Goal: Ask a question: Seek information or help from site administrators or community

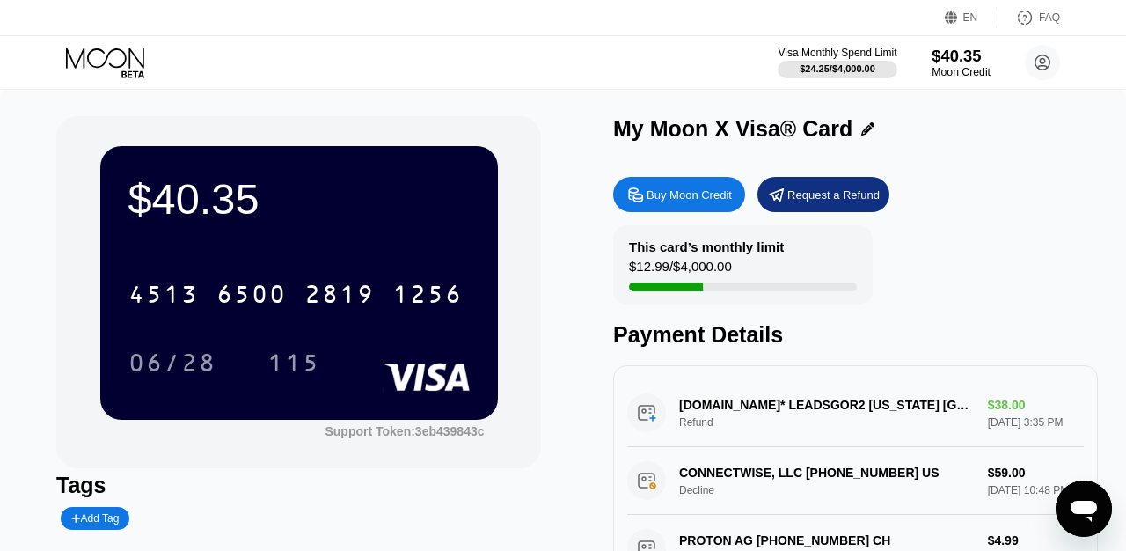
click at [952, 69] on div "Moon Credit" at bounding box center [960, 72] width 59 height 12
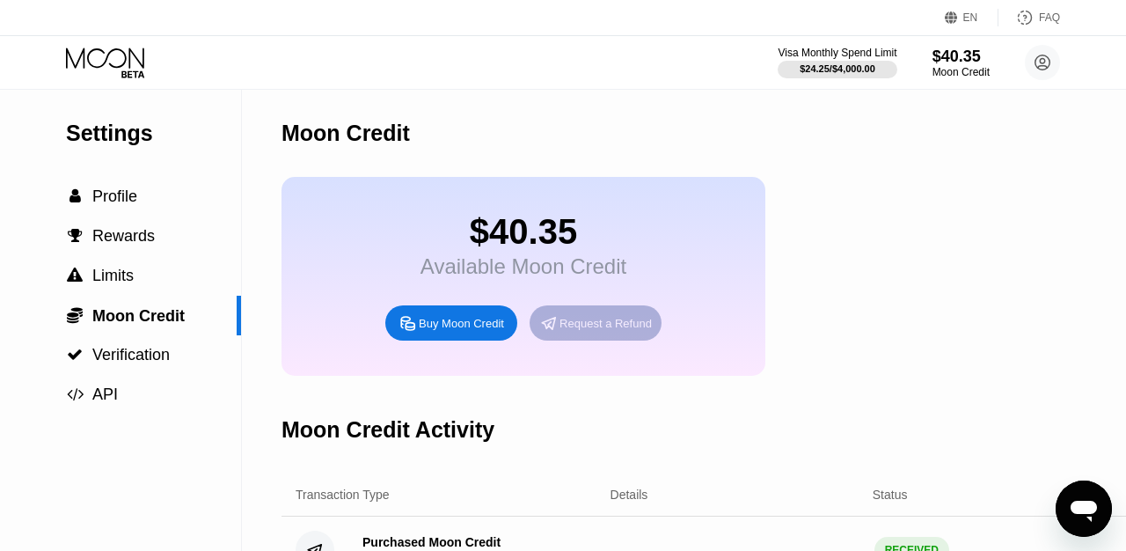
click at [610, 330] on div "Request a Refund" at bounding box center [605, 323] width 92 height 15
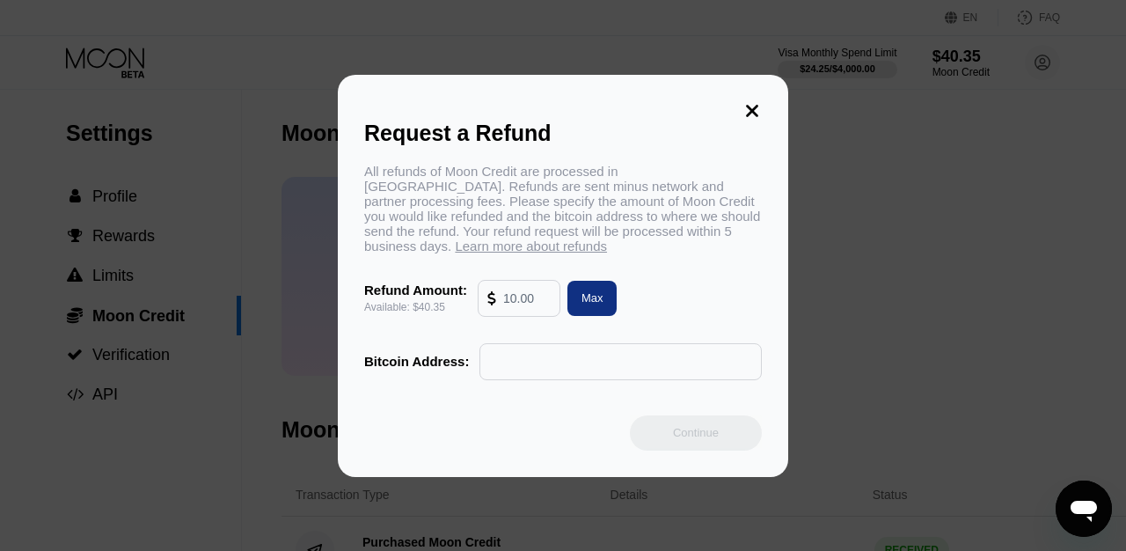
click at [532, 304] on input "text" at bounding box center [526, 298] width 47 height 35
type input "38"
click at [593, 368] on input "text" at bounding box center [620, 361] width 263 height 35
paste input "bc1q6hf46enrjh3x6yg5z3p76fkj405hu5kxdjj3nt"
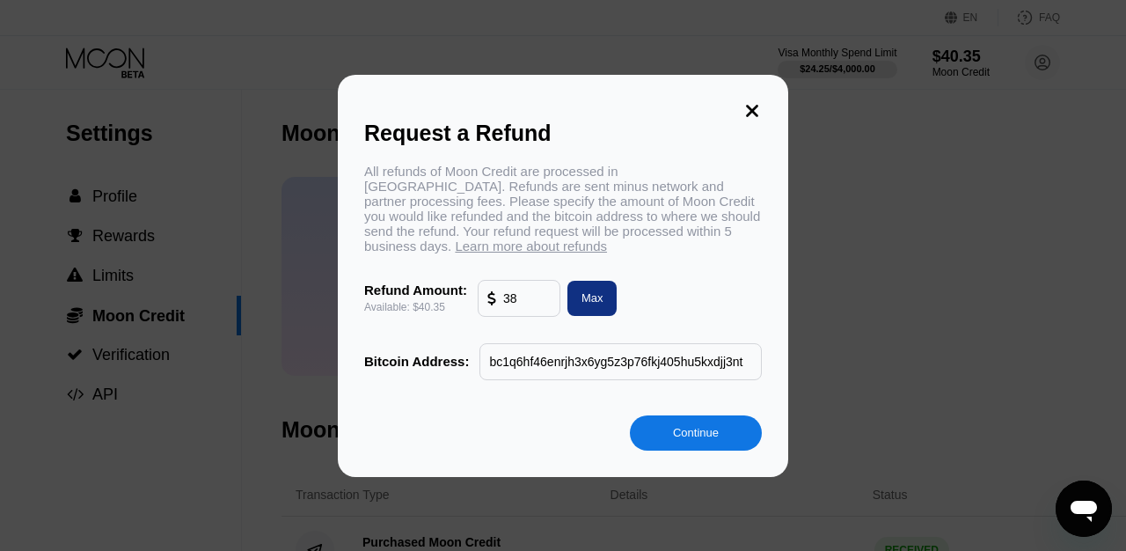
scroll to position [0, 9]
type input "bc1q6hf46enrjh3x6yg5z3p76fkj405hu5kxdjj3nt"
click at [726, 432] on div "Continue" at bounding box center [696, 432] width 132 height 35
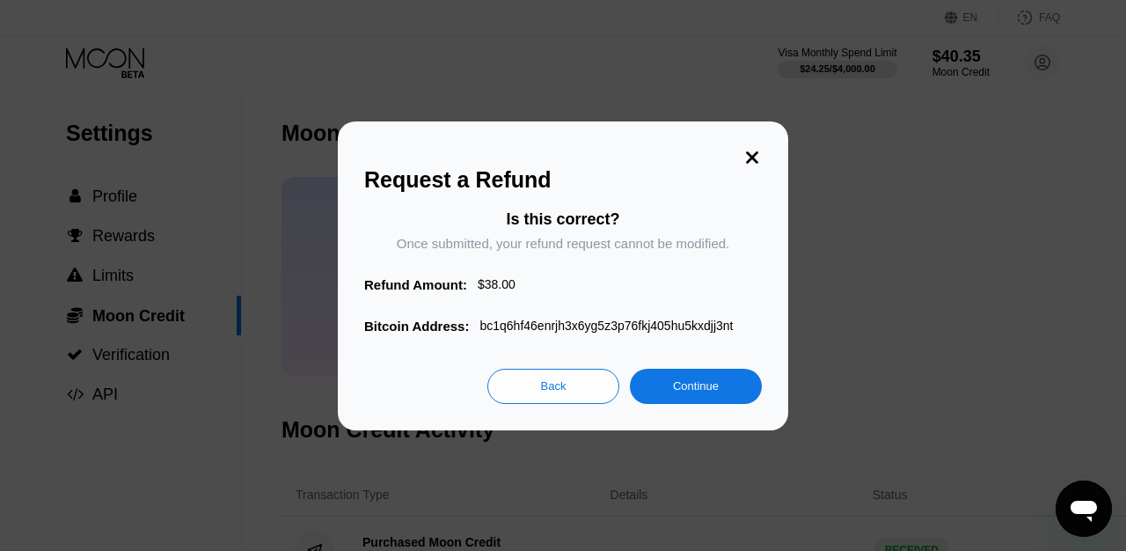
click at [697, 377] on div "Continue" at bounding box center [696, 385] width 132 height 35
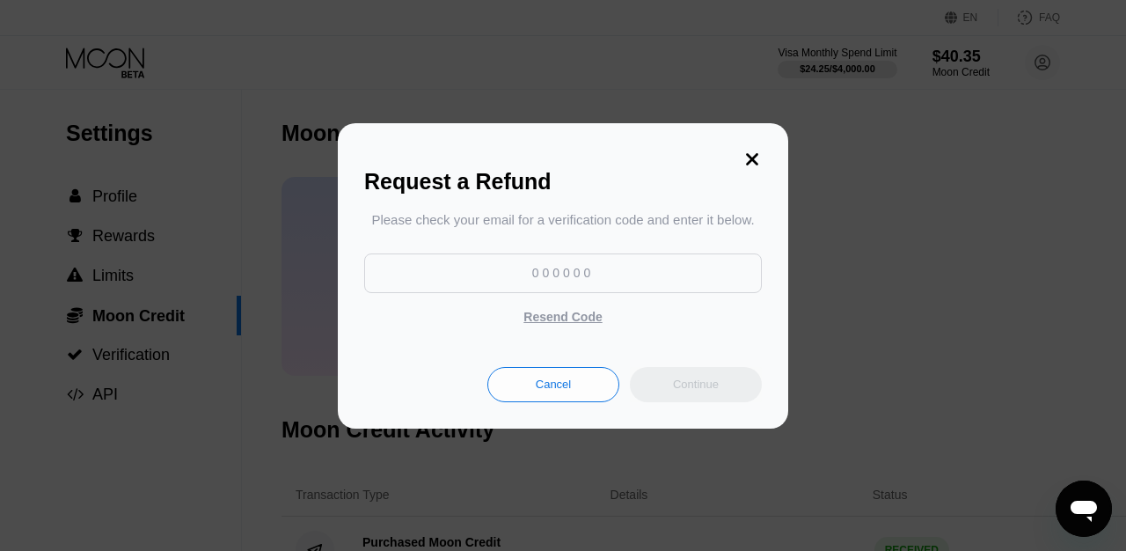
click at [578, 270] on input at bounding box center [563, 273] width 398 height 40
paste input "632226"
type input "632226"
click at [719, 377] on div "Continue" at bounding box center [696, 384] width 132 height 35
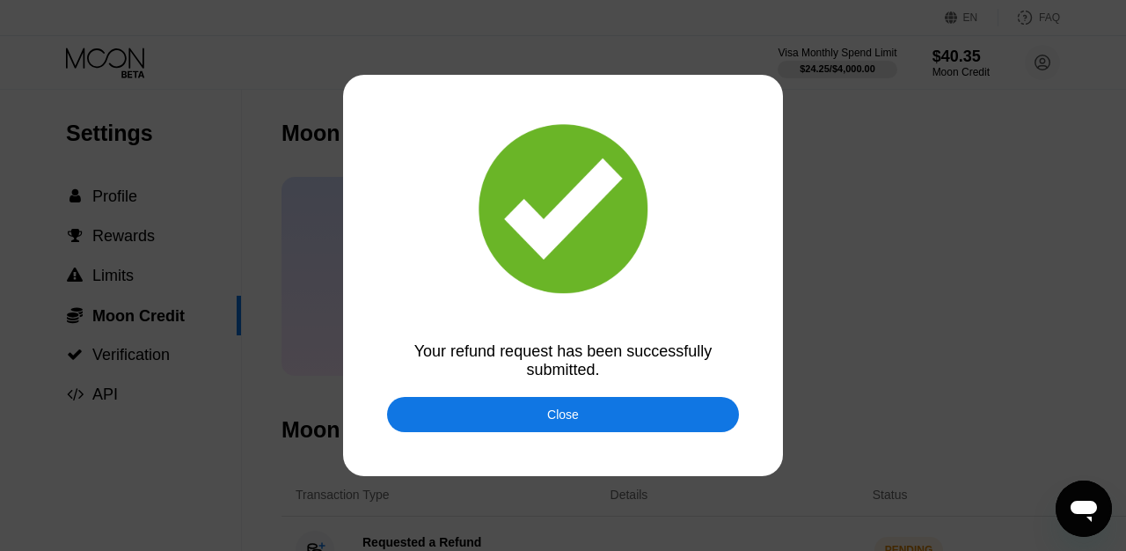
click at [585, 424] on div "Close" at bounding box center [563, 414] width 352 height 35
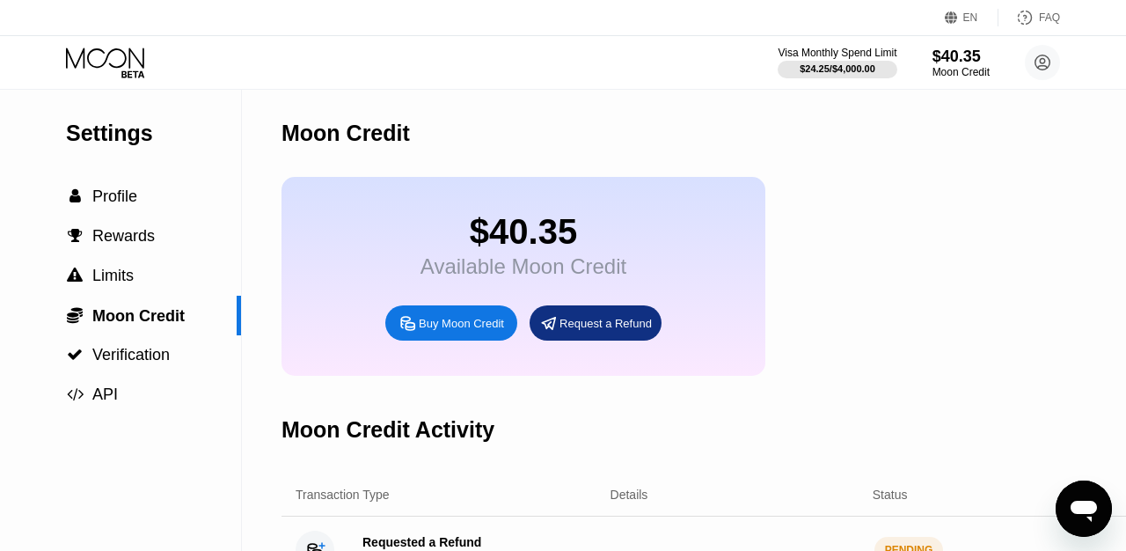
click at [1090, 503] on icon "Open messaging window" at bounding box center [1083, 510] width 26 height 21
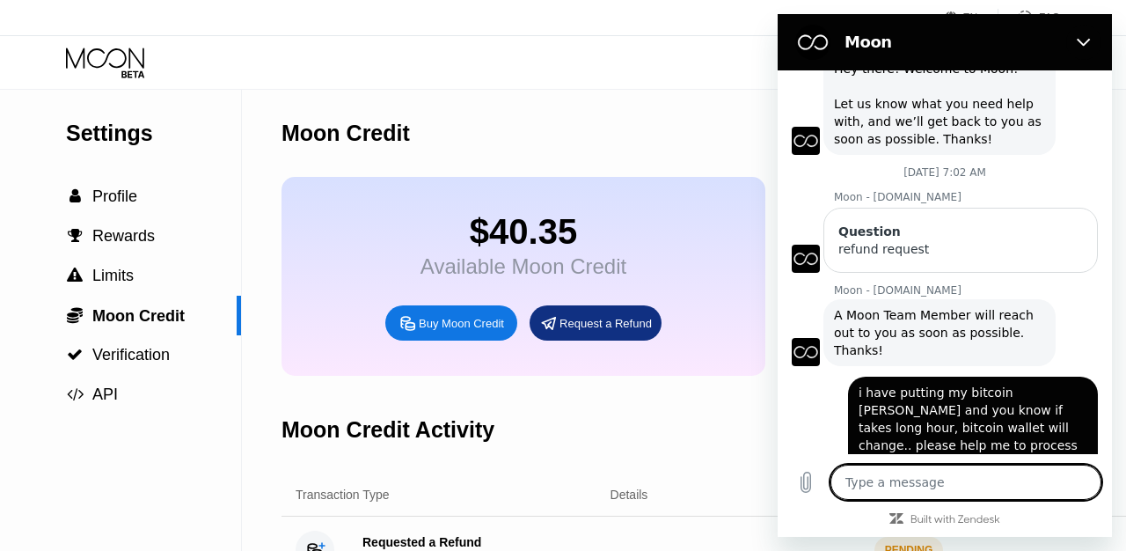
scroll to position [215, 0]
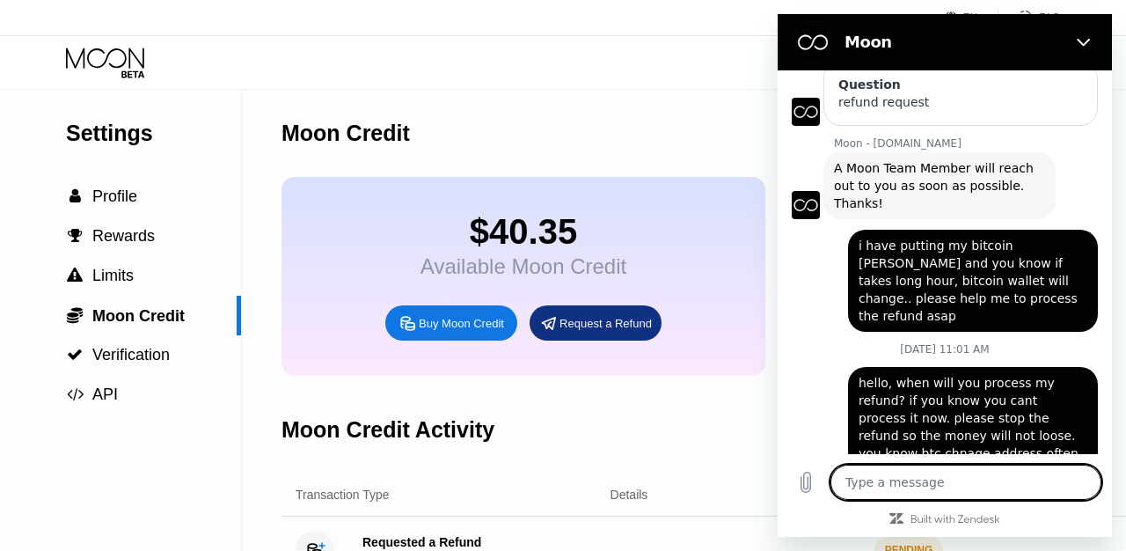
click at [938, 490] on textarea at bounding box center [965, 481] width 271 height 35
type textarea "h"
type textarea "x"
type textarea "he"
type textarea "x"
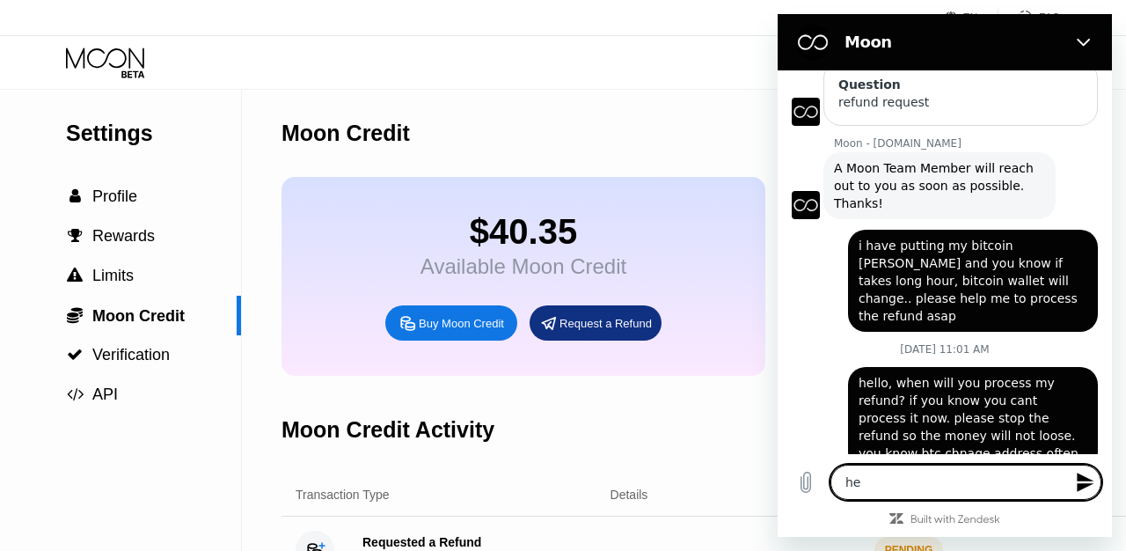
type textarea "hel"
type textarea "x"
type textarea "helo"
type textarea "x"
type textarea "hel"
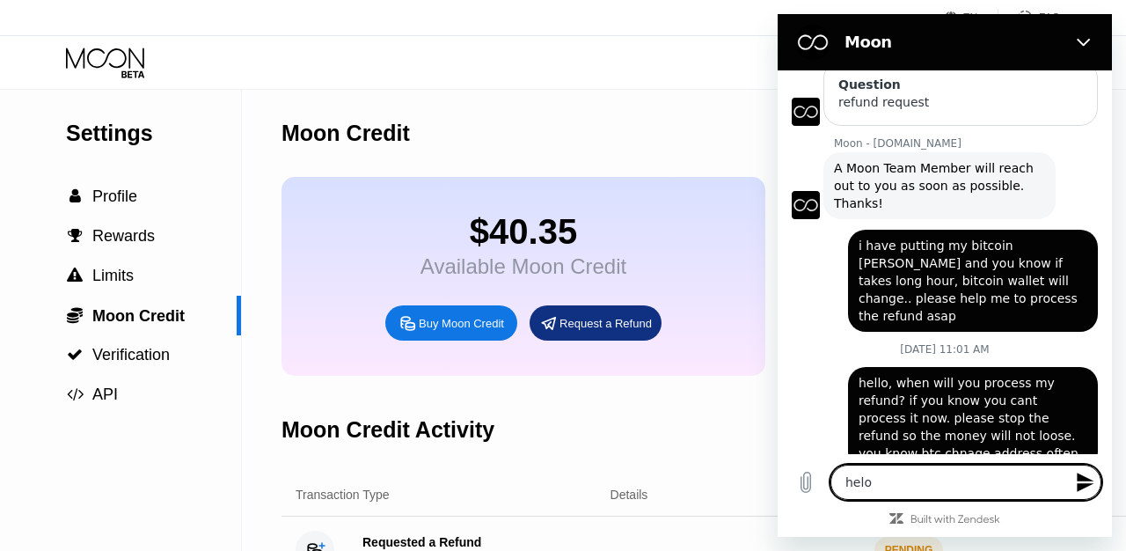
type textarea "x"
type textarea "hell"
type textarea "x"
type textarea "hello"
type textarea "x"
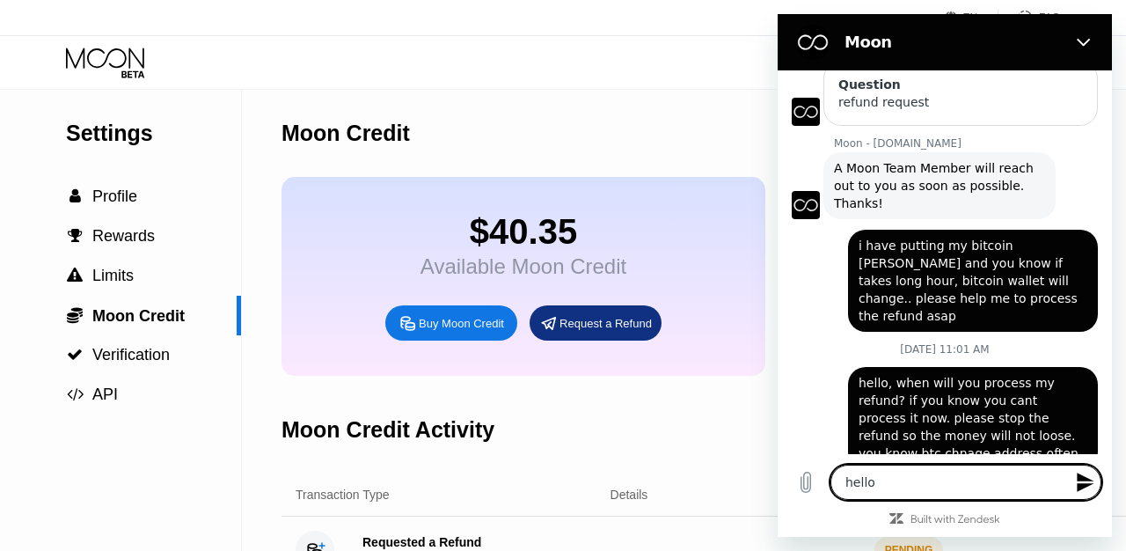
type textarea "hellom"
type textarea "x"
type textarea "hellom"
type textarea "x"
type textarea "hellom i"
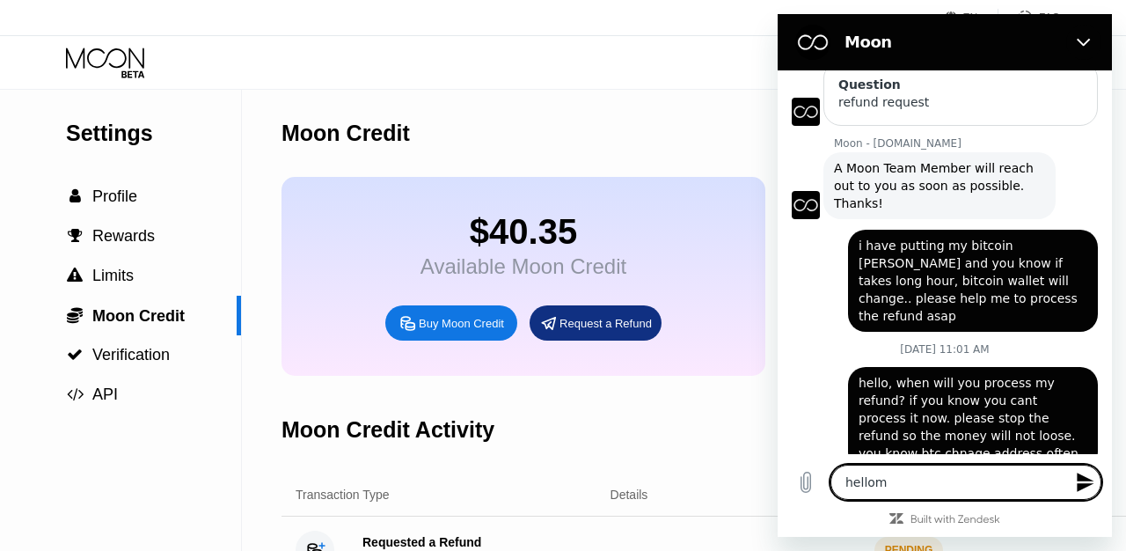
type textarea "x"
type textarea "hellom"
type textarea "x"
type textarea "hellom"
type textarea "x"
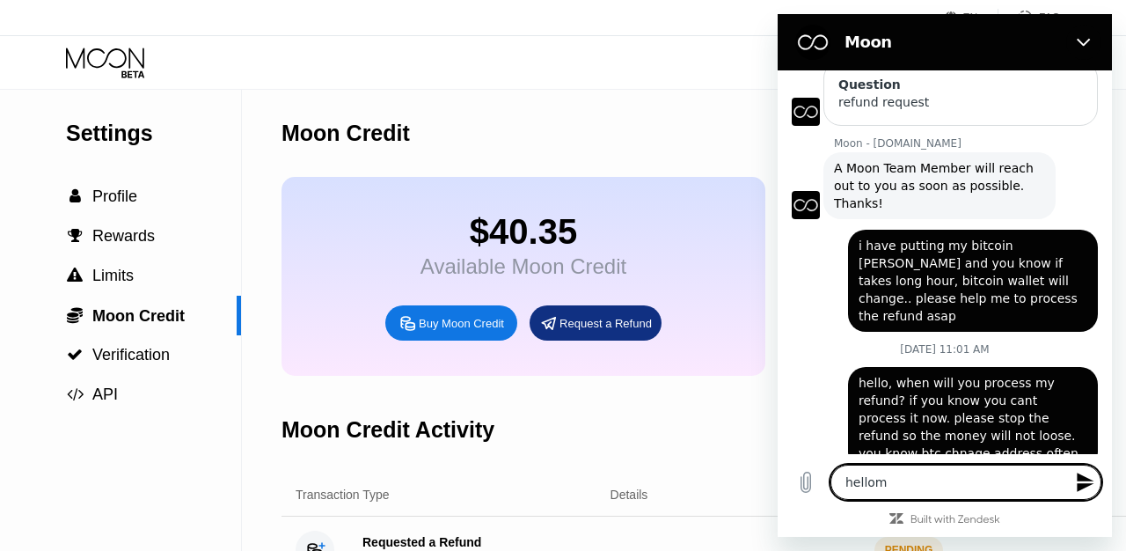
type textarea "hello"
type textarea "x"
type textarea "hello,"
type textarea "x"
type textarea "hello,"
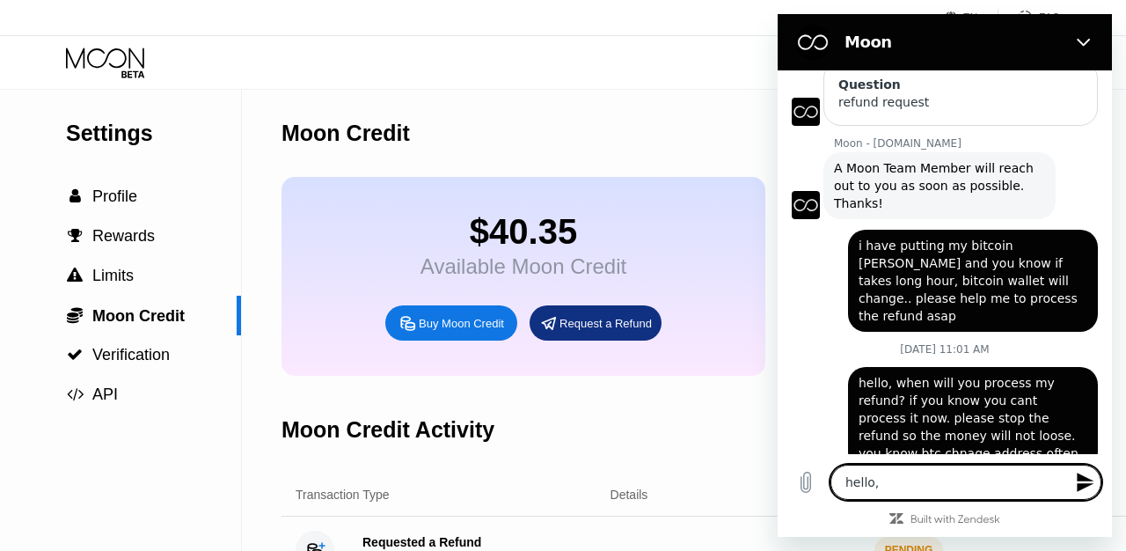
type textarea "x"
type textarea "hello, i"
type textarea "x"
type textarea "hello, i"
type textarea "x"
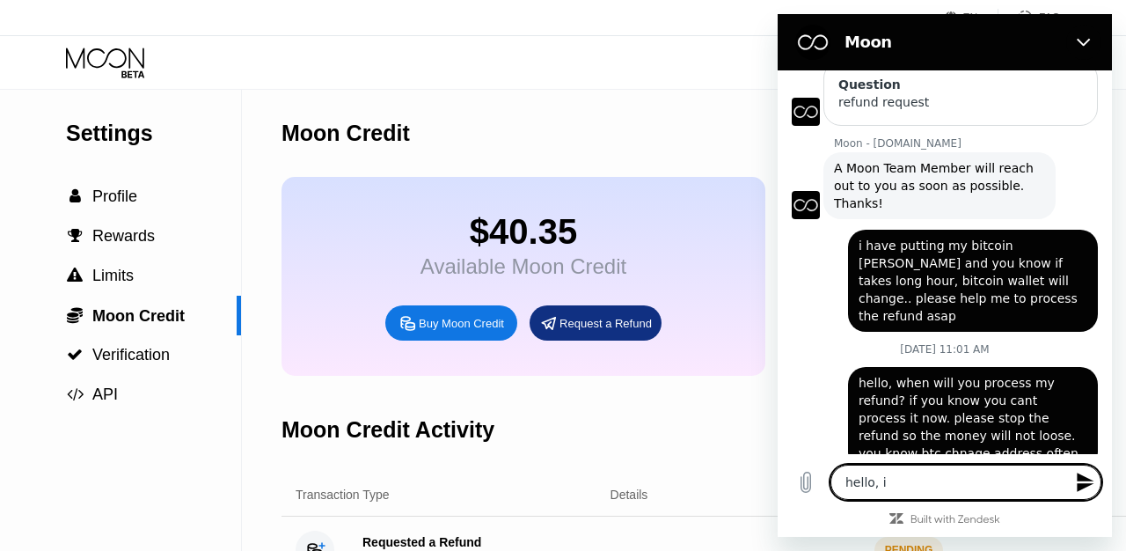
type textarea "hello, i r"
type textarea "x"
type textarea "hello, i re"
type textarea "x"
type textarea "hello, i req"
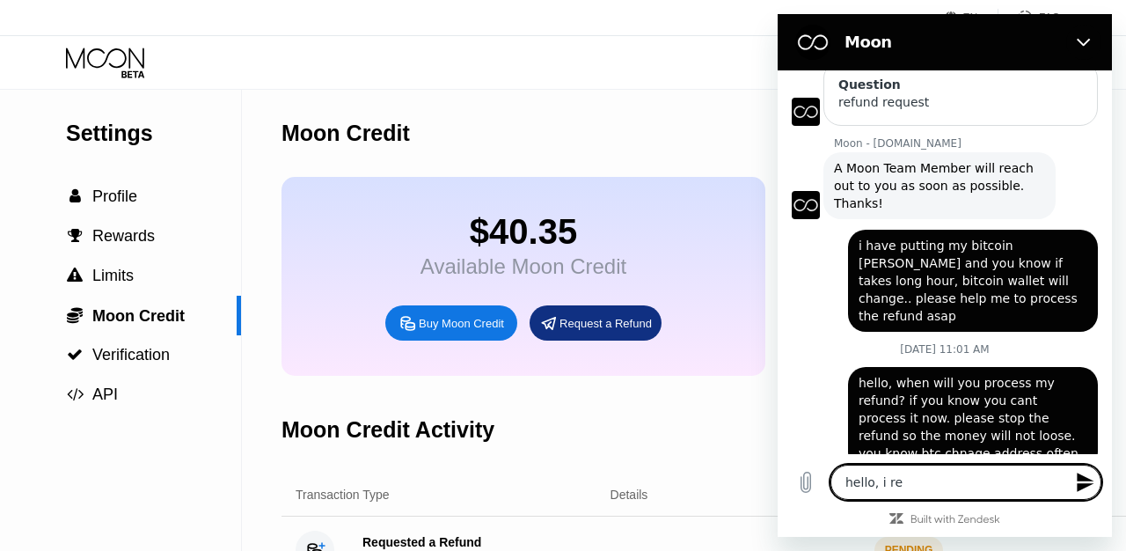
type textarea "x"
type textarea "hello, i requ"
type textarea "x"
type textarea "hello, i reque"
type textarea "x"
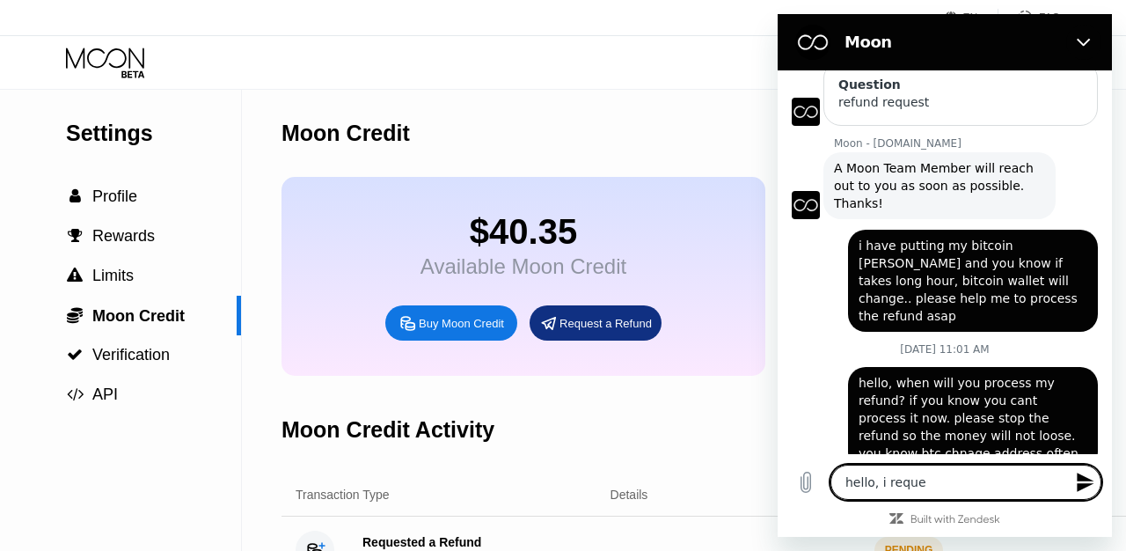
type textarea "hello, i reques"
type textarea "x"
type textarea "hello, i request"
type textarea "x"
type textarea "hello, i requeste"
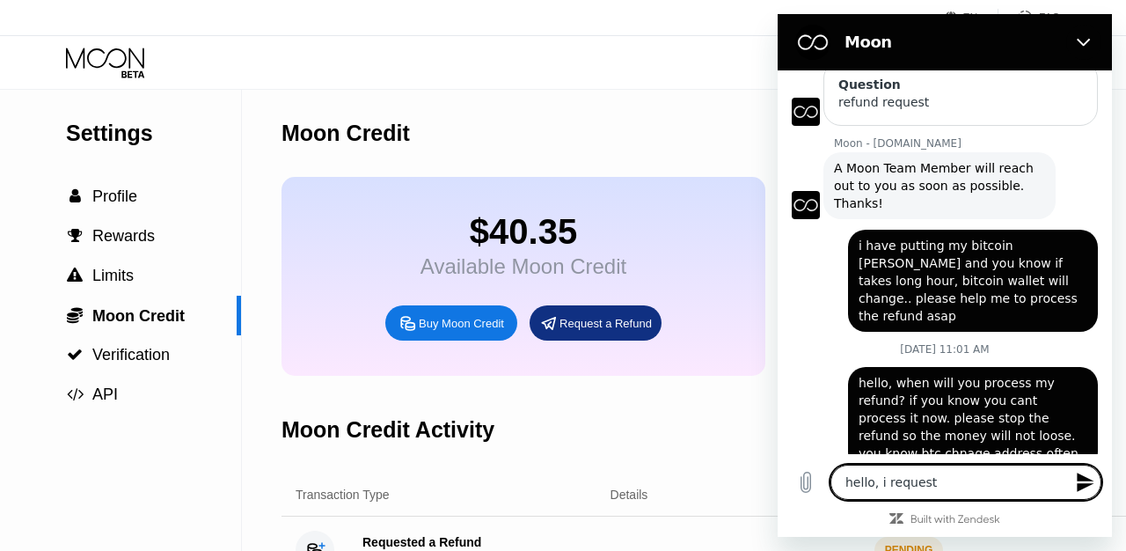
type textarea "x"
type textarea "hello, i requested"
type textarea "x"
type textarea "hello, i requested"
type textarea "x"
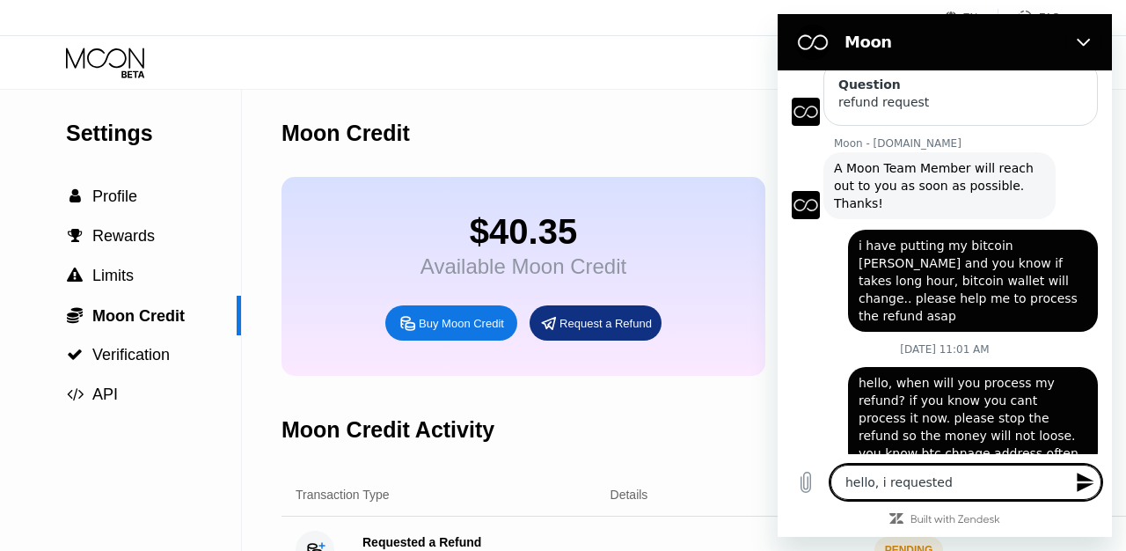
type textarea "hello, i requested f"
type textarea "x"
type textarea "hello, i requested fo"
type textarea "x"
type textarea "hello, i requested for"
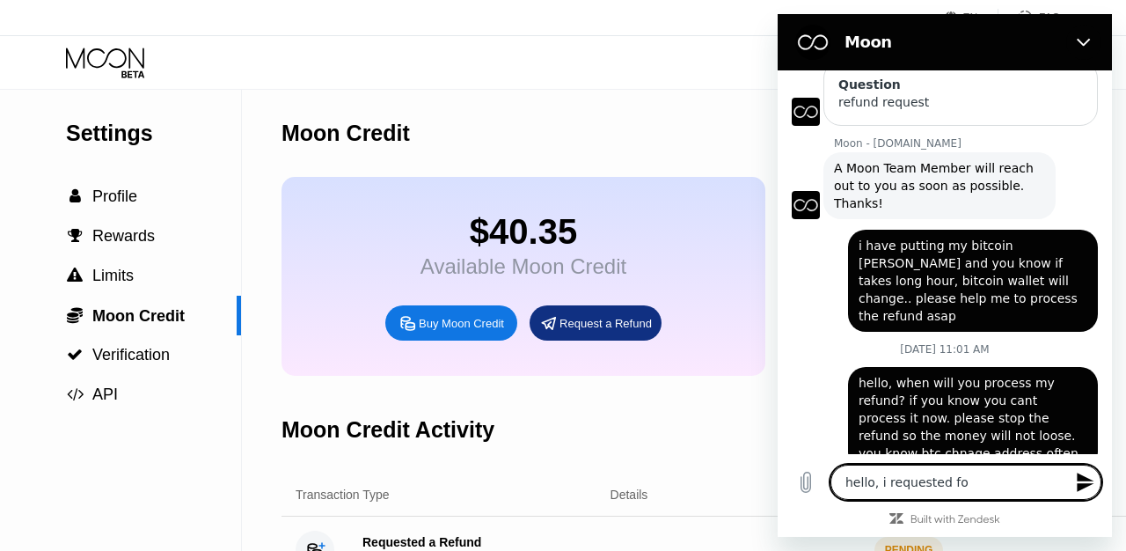
type textarea "x"
type textarea "hello, i requested for"
type textarea "x"
type textarea "hello, i requested for a"
type textarea "x"
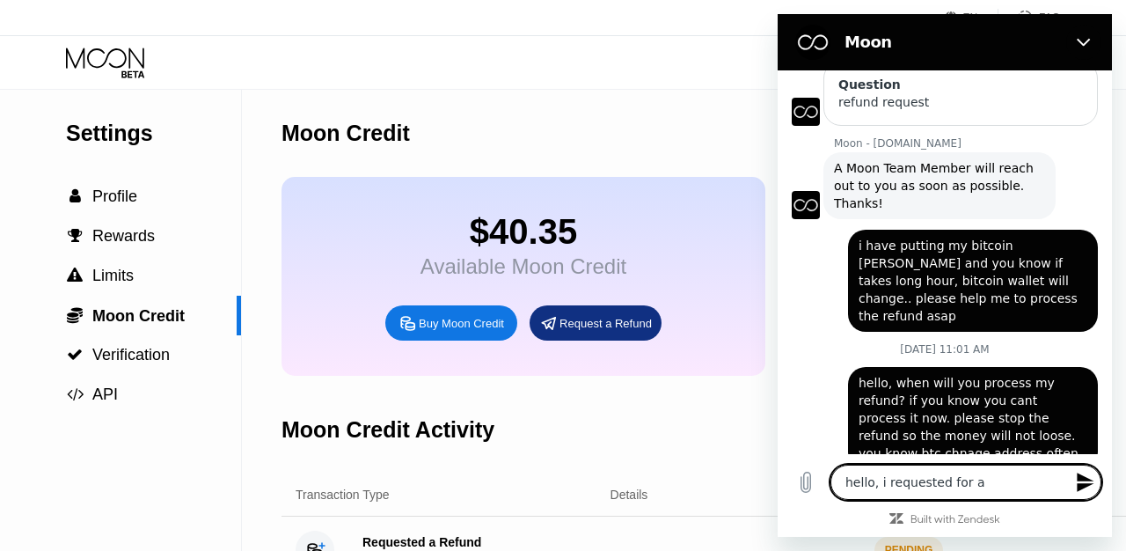
type textarea "hello, i requested for a"
type textarea "x"
type textarea "hello, i requested for a r"
type textarea "x"
type textarea "hello, i requested for a re"
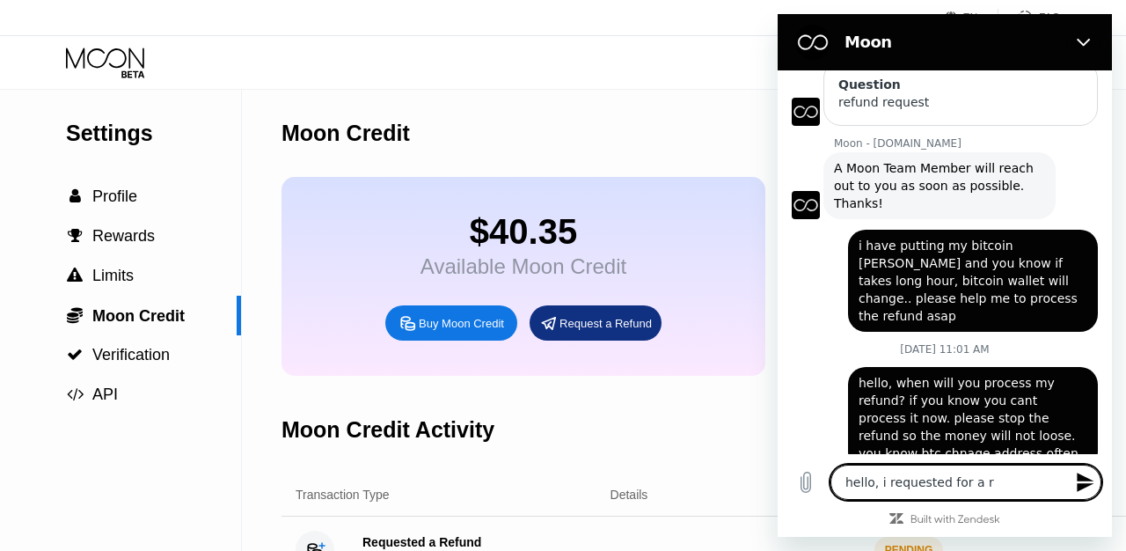
type textarea "x"
type textarea "hello, i requested for a ref"
type textarea "x"
type textarea "hello, i requested for a refn"
type textarea "x"
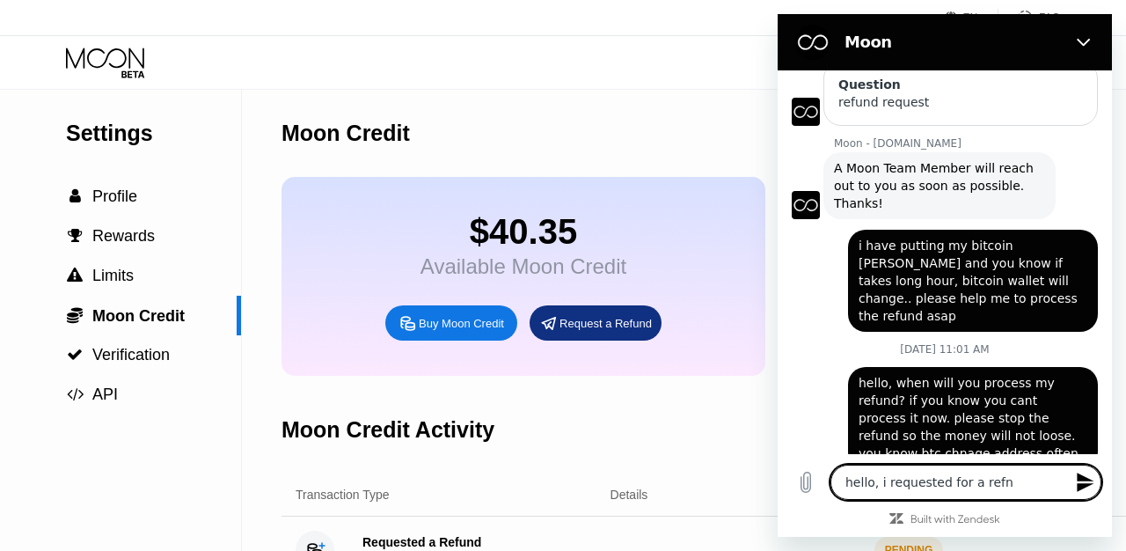
type textarea "hello, i requested for a ref"
type textarea "x"
type textarea "hello, i requested for a refu"
type textarea "x"
type textarea "hello, i requested for a refun"
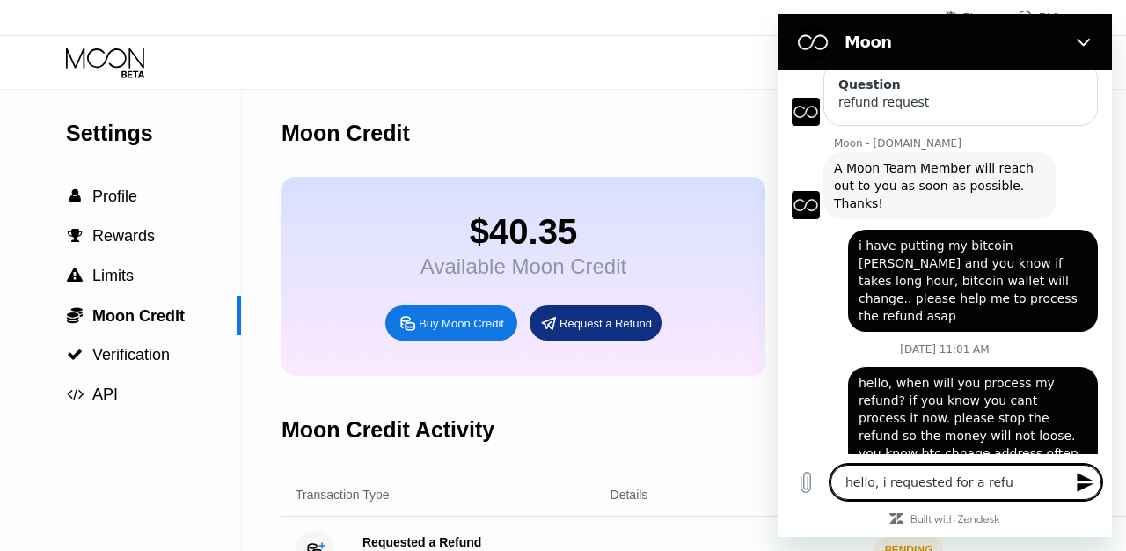
type textarea "x"
type textarea "hello, i requested for a refund"
type textarea "x"
type textarea "hello, i requested for a refund,"
type textarea "x"
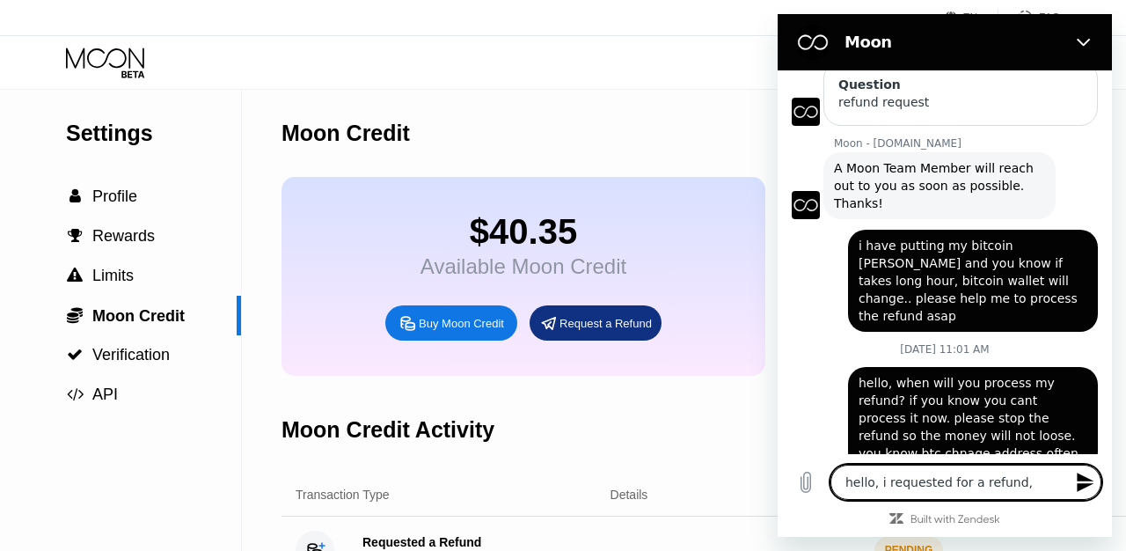
type textarea "hello, i requested for a refund,"
type textarea "x"
type textarea "hello, i requested for a refund, p"
type textarea "x"
type textarea "hello, i requested for a refund, pl"
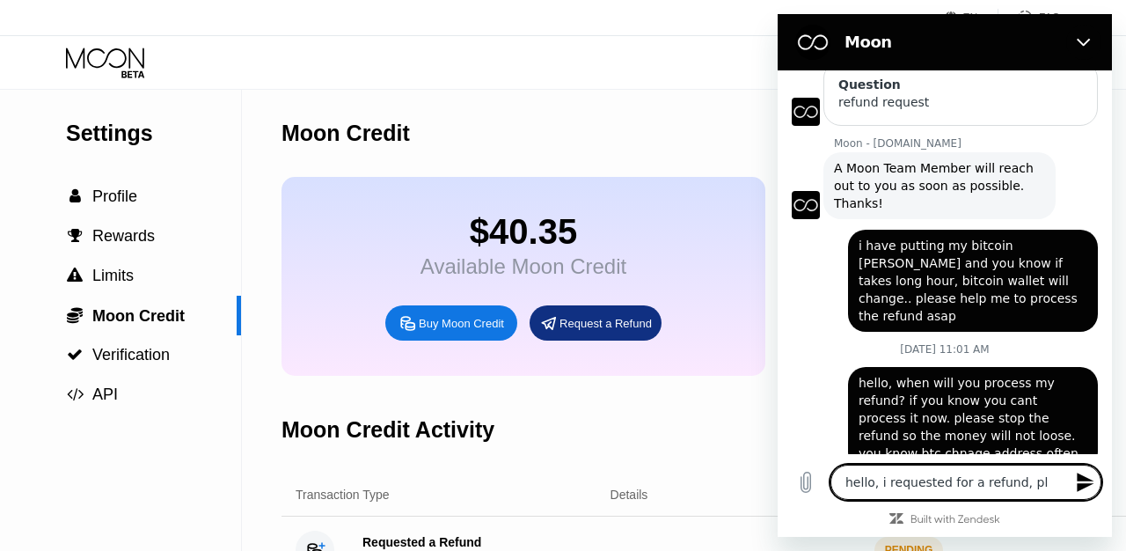
type textarea "x"
type textarea "hello, i requested for a refund, ple"
type textarea "x"
type textarea "hello, i requested for a refund, plea"
type textarea "x"
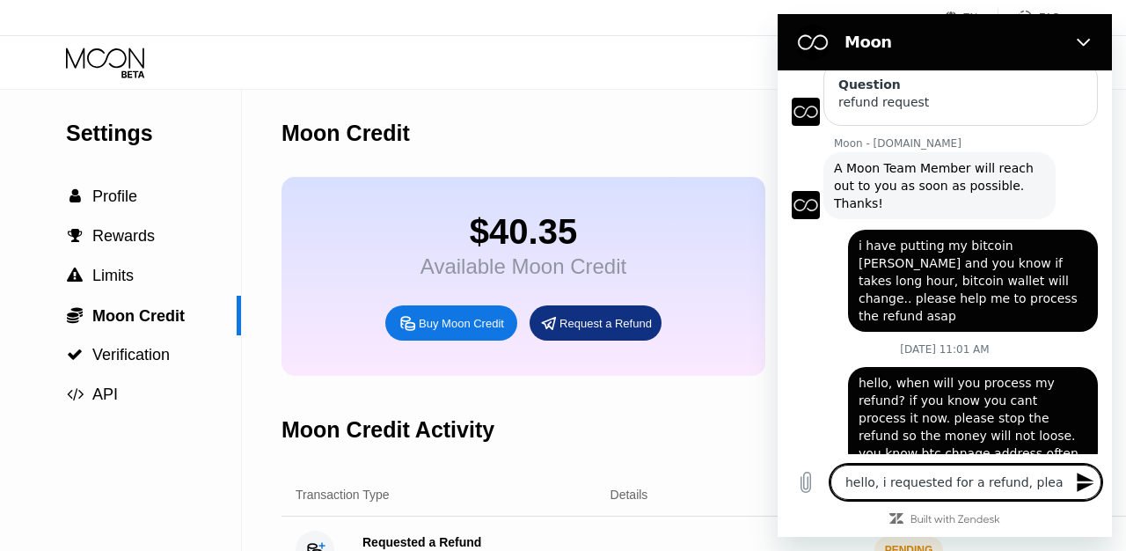
type textarea "hello, i requested for a refund, pleas"
type textarea "x"
type textarea "hello, i requested for a refund, please"
type textarea "x"
type textarea "hello, i requested for a refund, please"
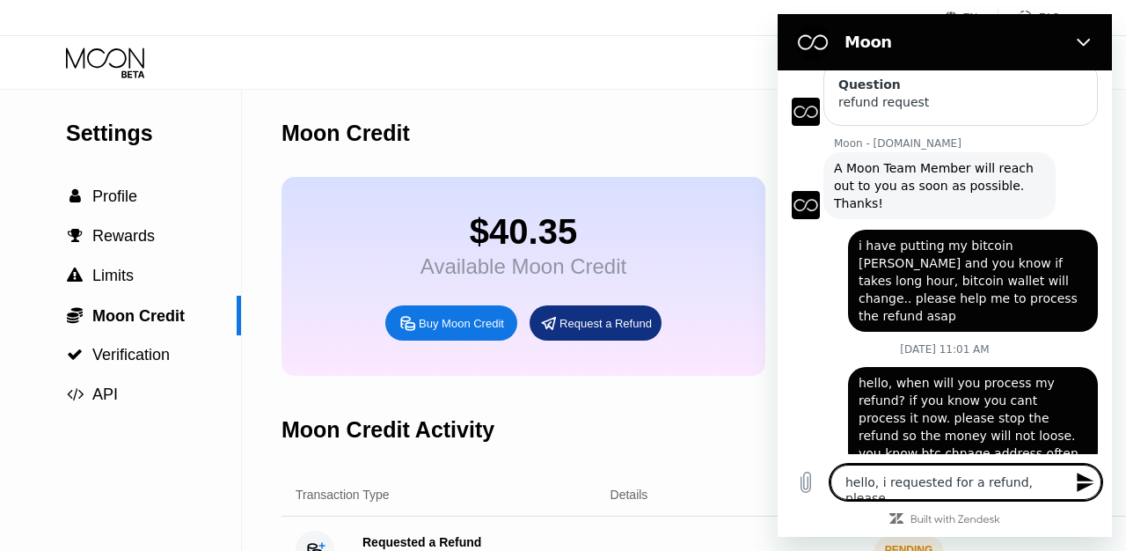
type textarea "x"
type textarea "hello, i requested for a refund, please h"
type textarea "x"
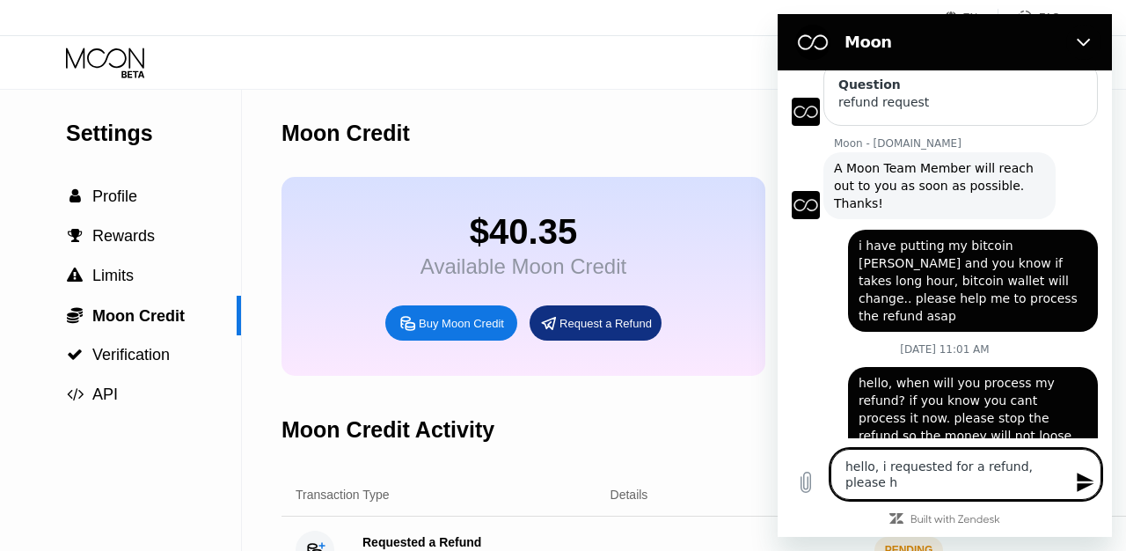
type textarea "hello, i requested for a refund, please he"
type textarea "x"
type textarea "hello, i requested for a refund, please hel"
type textarea "x"
type textarea "hello, i requested for a refund, please help"
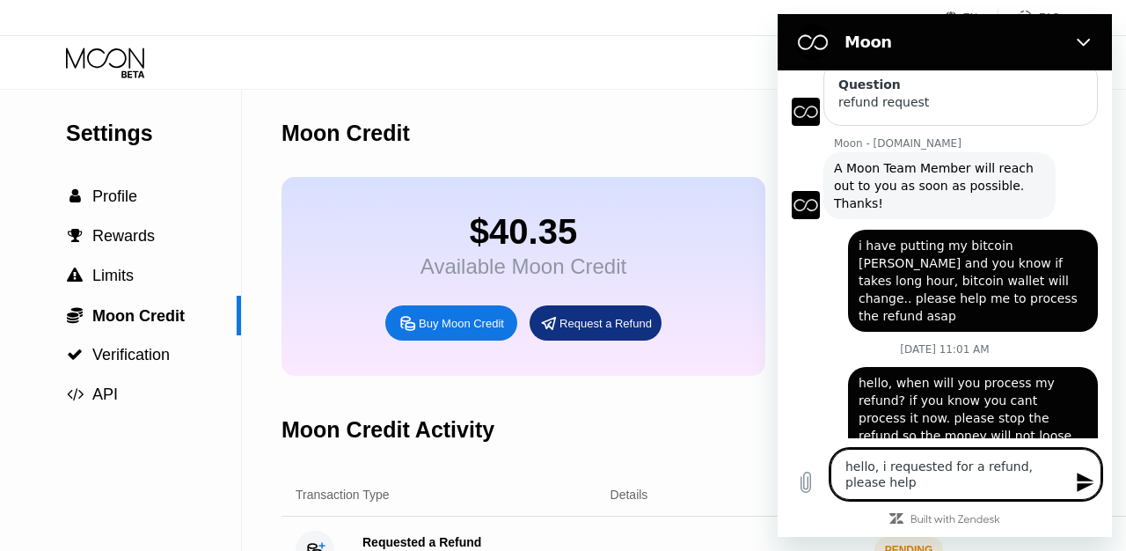
type textarea "x"
type textarea "hello, i requested for a refund, please help"
type textarea "x"
type textarea "hello, i requested for a refund, please help m"
type textarea "x"
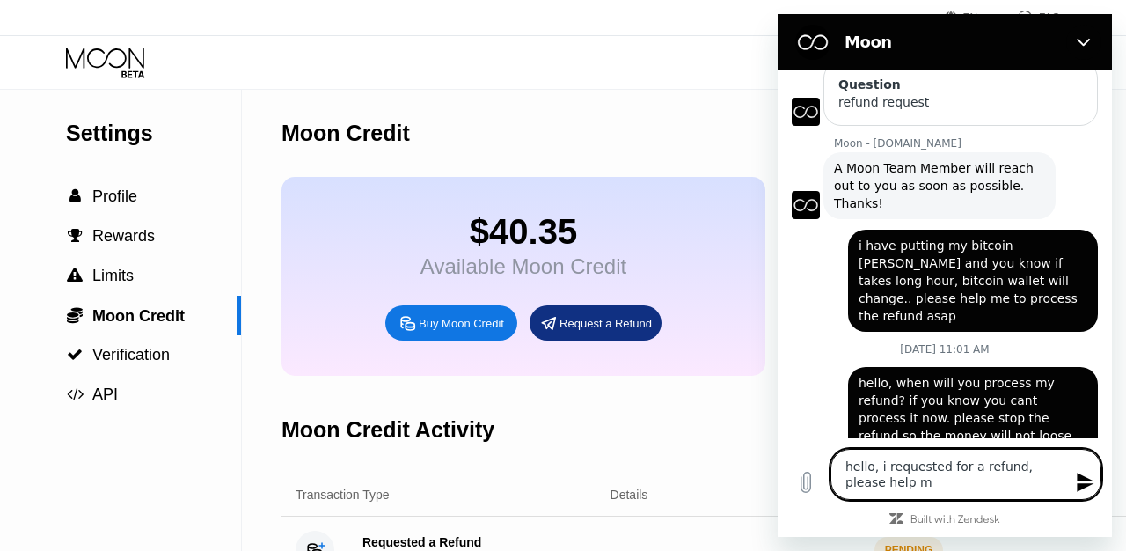
type textarea "hello, i requested for a refund, please help me"
type textarea "x"
type textarea "hello, i requested for a refund, please help me"
type textarea "x"
type textarea "hello, i requested for a refund, please help me t"
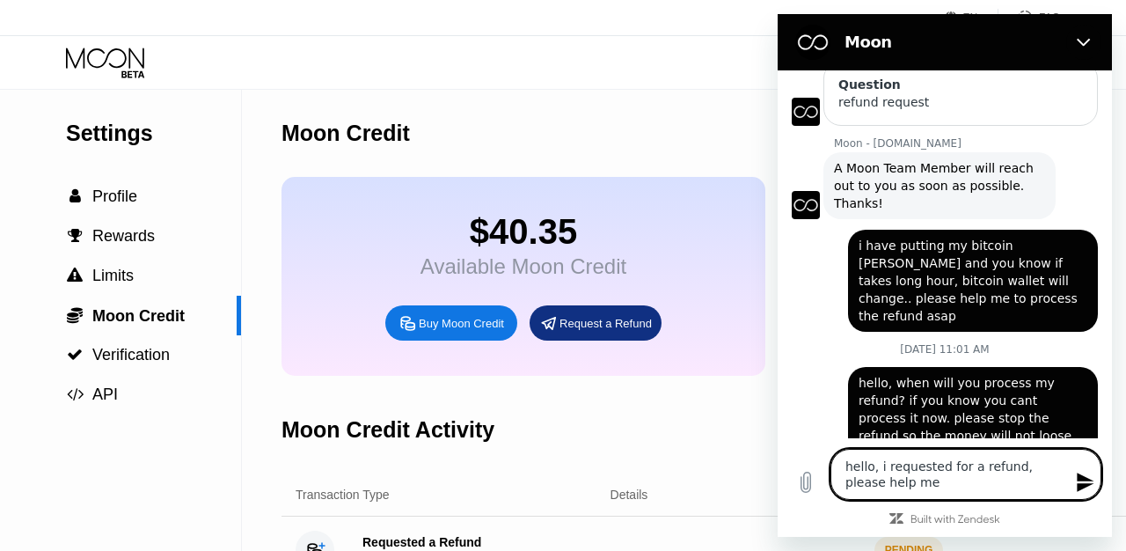
type textarea "x"
type textarea "hello, i requested for a refund, please help me to"
type textarea "x"
type textarea "hello, i requested for a refund, please help me to"
type textarea "x"
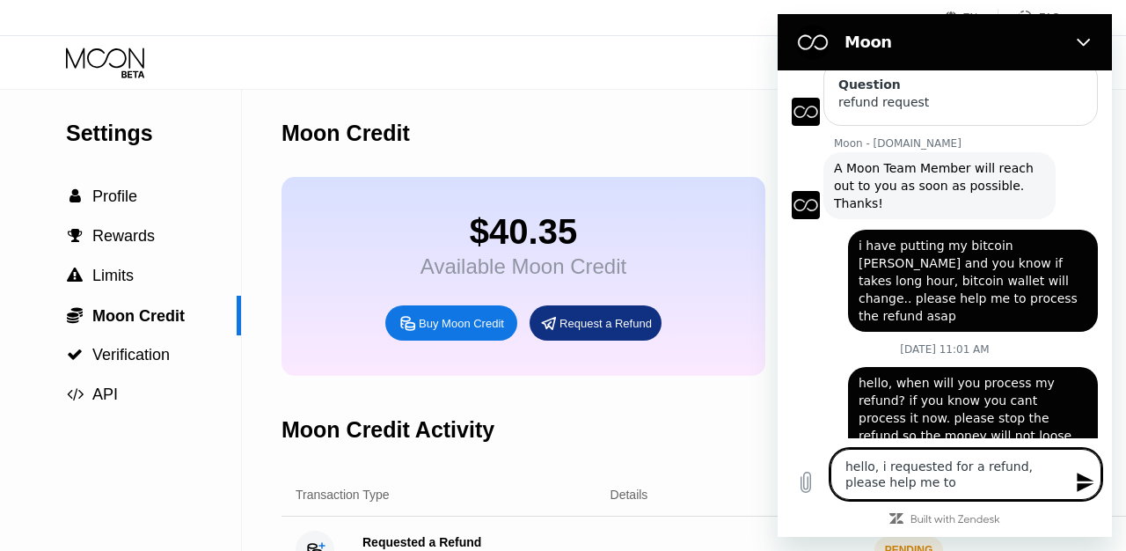
type textarea "hello, i requested for a refund, please help me to p"
type textarea "x"
type textarea "hello, i requested for a refund, please help me to pr"
type textarea "x"
type textarea "hello, i requested for a refund, please help me to pro"
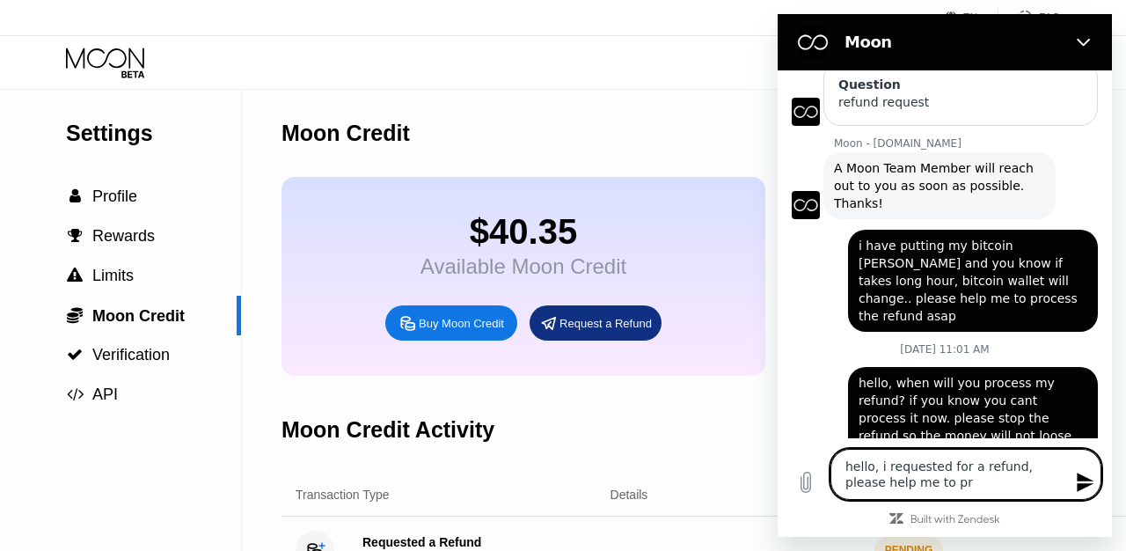
type textarea "x"
type textarea "hello, i requested for a refund, please help me to proc"
type textarea "x"
type textarea "hello, i requested for a refund, please help me to proce"
type textarea "x"
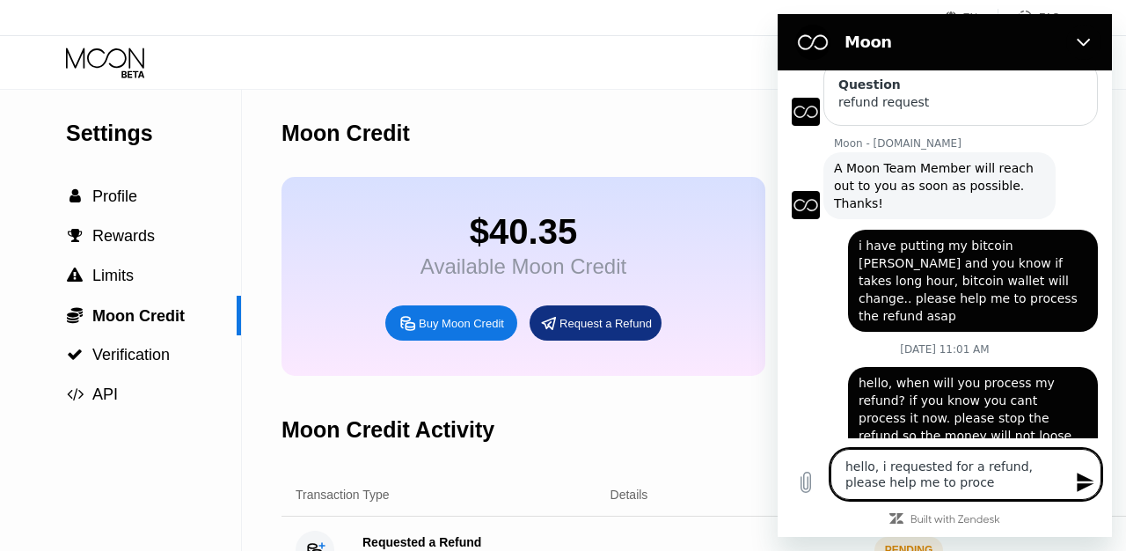
type textarea "hello, i requested for a refund, please help me to proces"
type textarea "x"
type textarea "hello, i requested for a refund, please help me to process"
type textarea "x"
type textarea "hello, i requested for a refund, please help me to process"
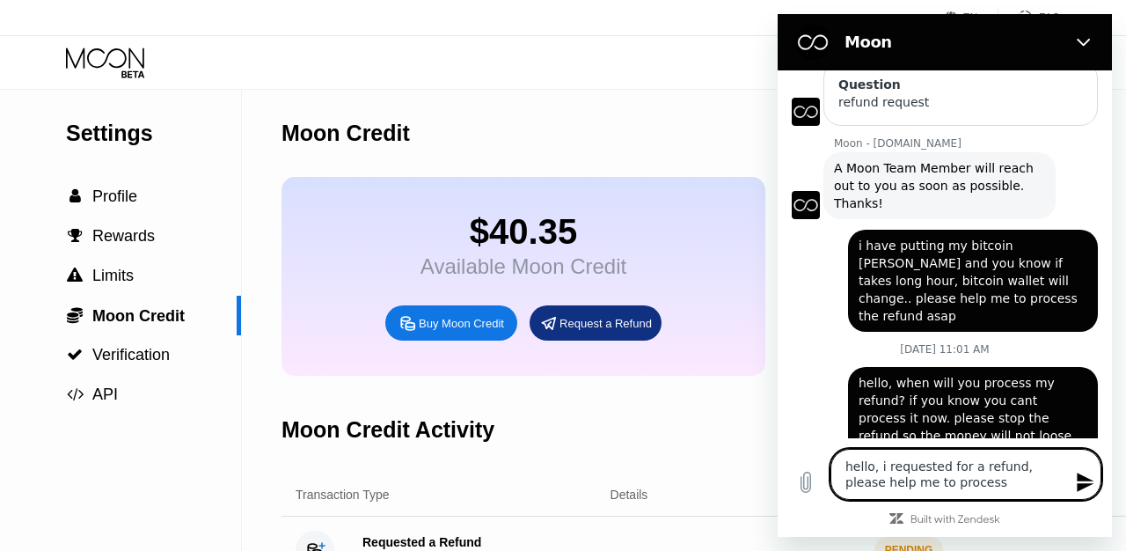
type textarea "x"
type textarea "hello, i requested for a refund, please help me to process i"
type textarea "x"
type textarea "hello, i requested for a refund, please help me to process it"
type textarea "x"
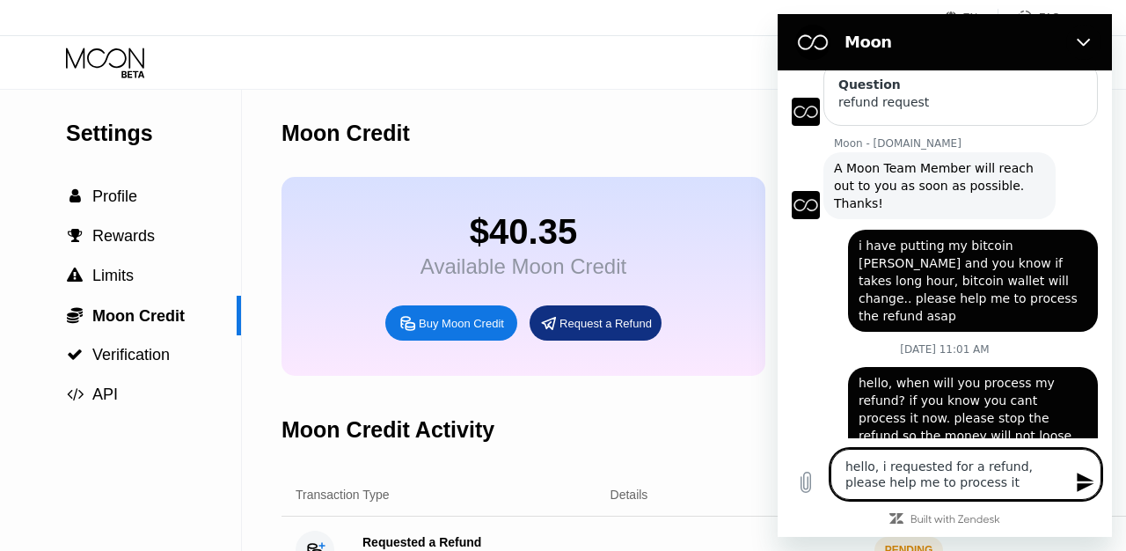
type textarea "hello, i requested for a refund, please help me to process it"
type textarea "x"
type textarea "hello, i requested for a refund, please help me to process it a"
type textarea "x"
type textarea "hello, i requested for a refund, please help me to process it as"
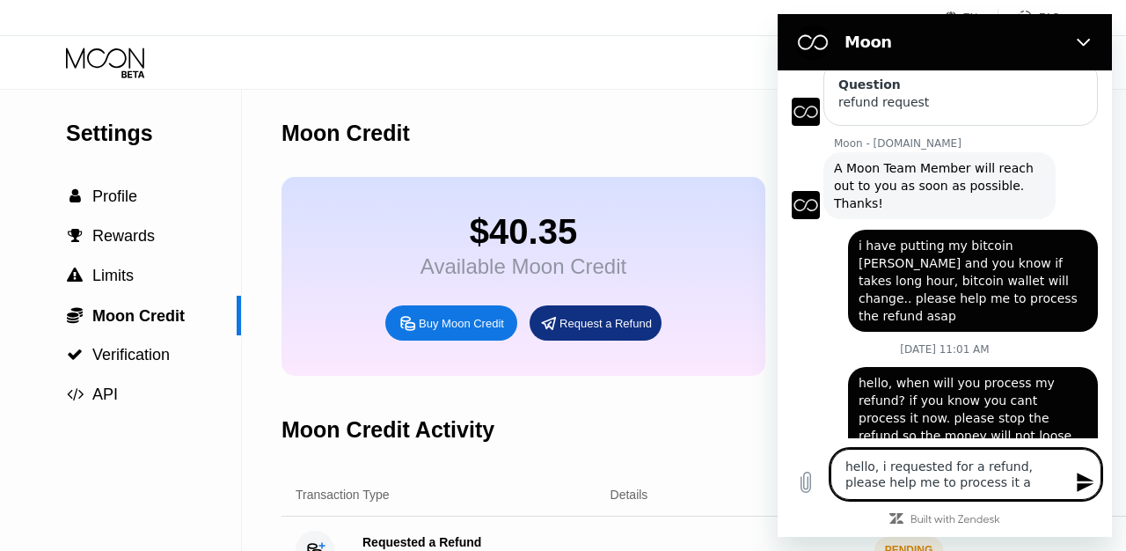
type textarea "x"
type textarea "hello, i requested for a refund, please help me to process it asa"
type textarea "x"
type textarea "hello, i requested for a refund, please help me to process it asap"
type textarea "x"
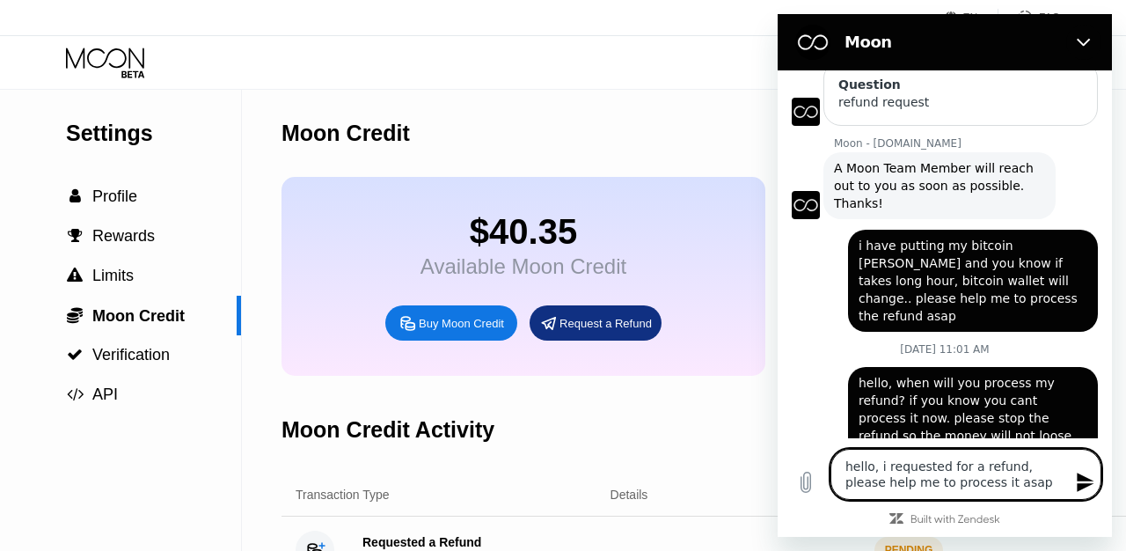
type textarea "hello, i requested for a refund, please help me to process it asap."
type textarea "x"
type textarea "hello, i requested for a refund, please help me to process it asap."
type textarea "x"
type textarea "hello, i requested for a refund, please help me to process it asap. p"
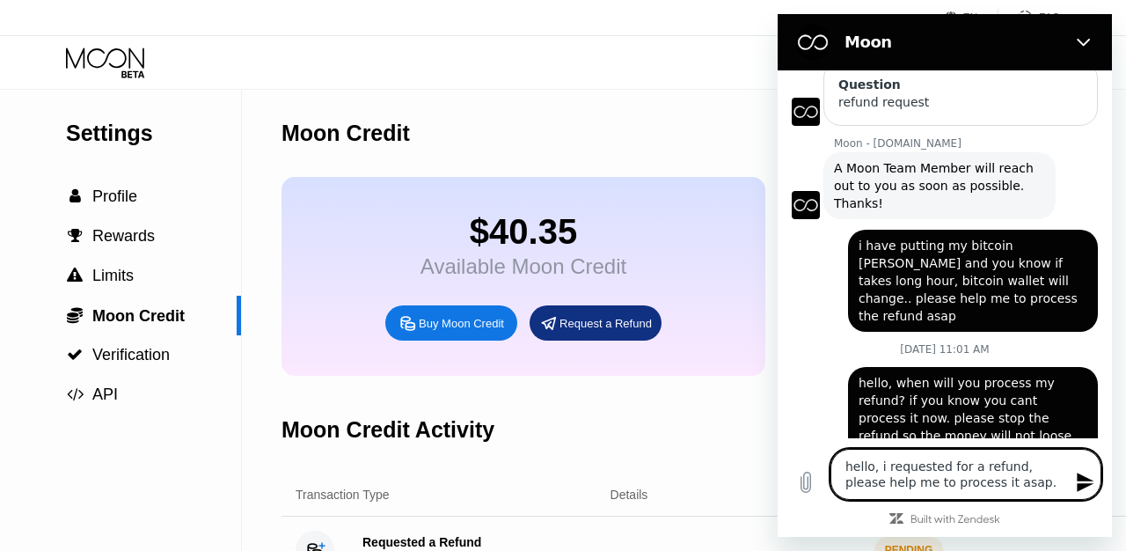
type textarea "x"
type textarea "hello, i requested for a refund, please help me to process it asap. pl"
type textarea "x"
type textarea "hello, i requested for a refund, please help me to process it asap. ple"
type textarea "x"
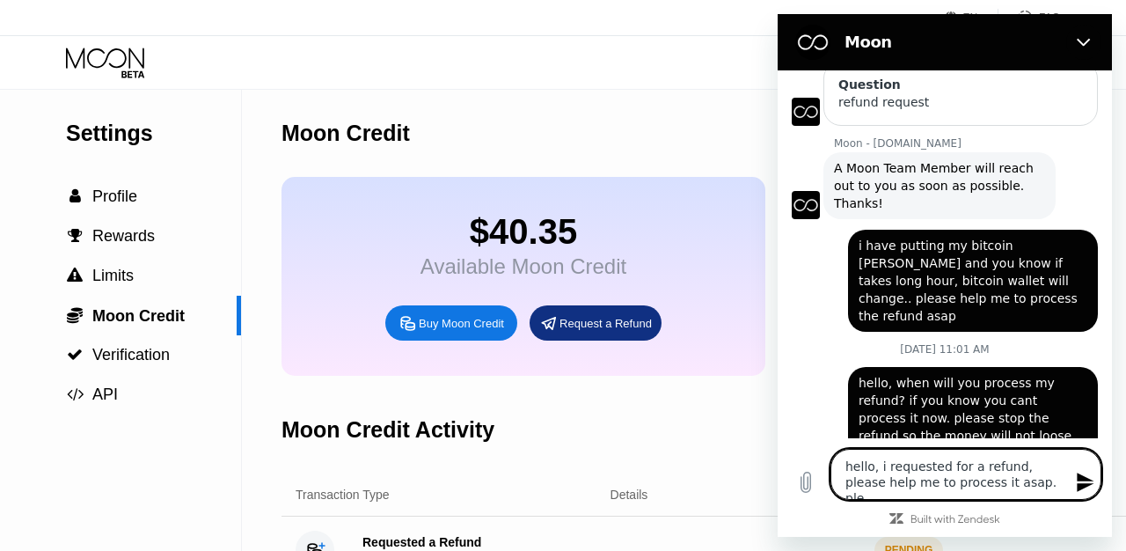
type textarea "hello, i requested for a refund, please help me to process it asap. plea"
type textarea "x"
type textarea "hello, i requested for a refund, please help me to process it asap. [GEOGRAPHIC…"
type textarea "x"
type textarea "hello, i requested for a refund, please help me to process it asap. please"
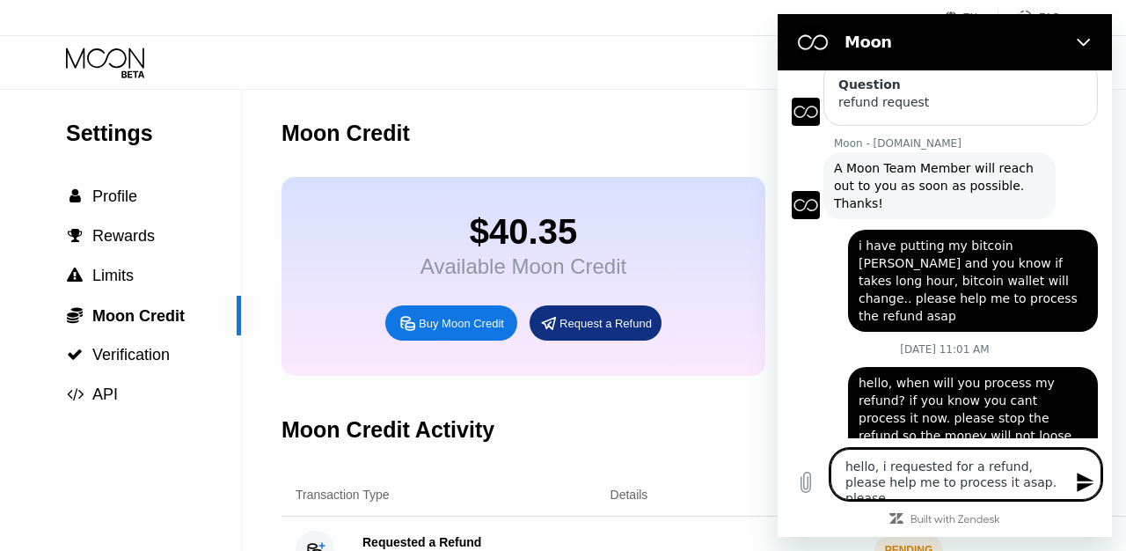
type textarea "x"
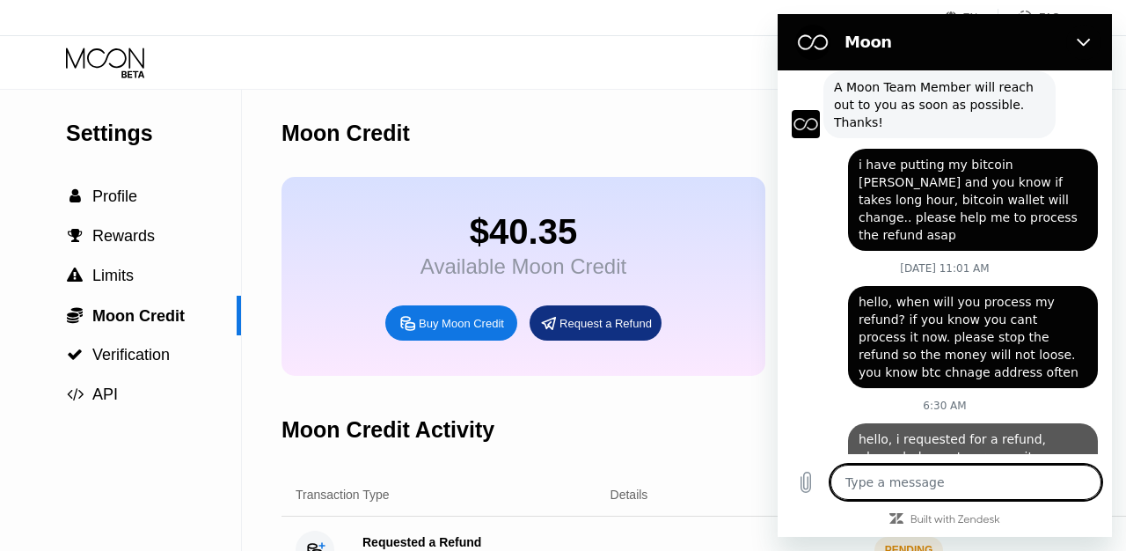
type textarea "x"
type textarea "b"
type textarea "x"
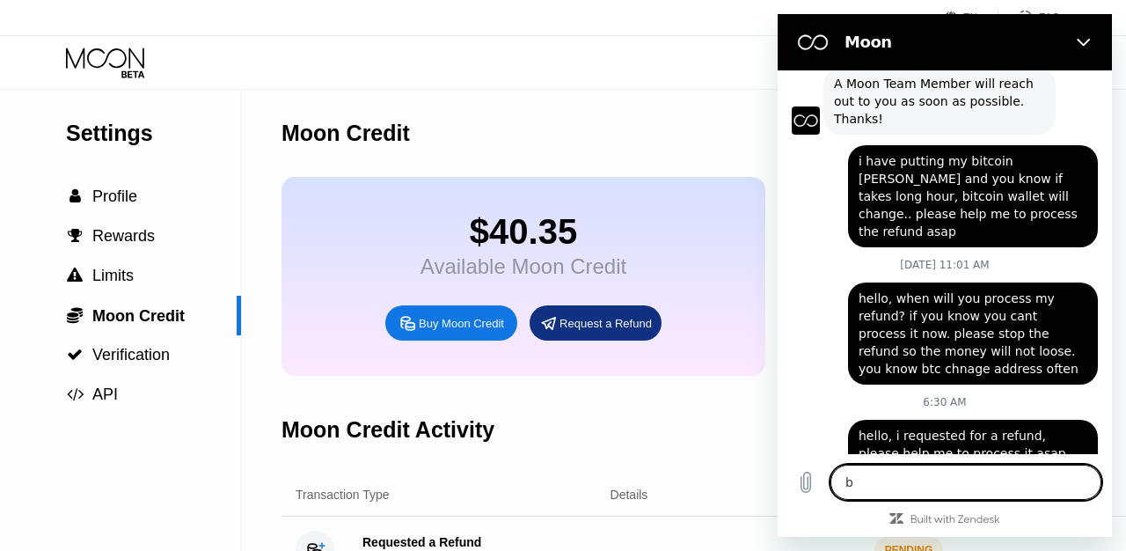
type textarea "be"
type textarea "x"
type textarea "bef"
type textarea "x"
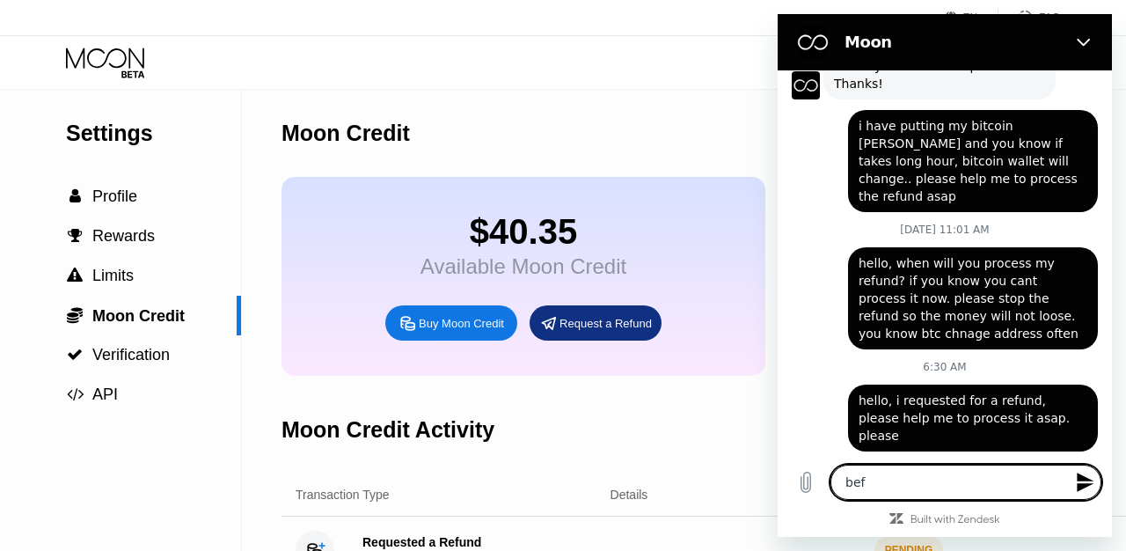
type textarea "befo"
type textarea "x"
type textarea "befor"
type textarea "x"
type textarea "before"
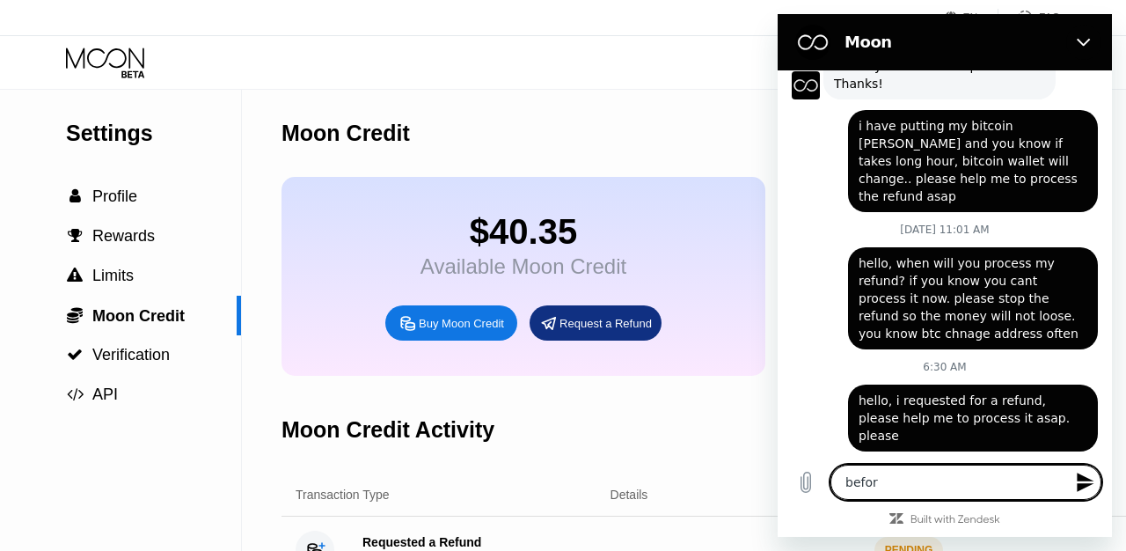
type textarea "x"
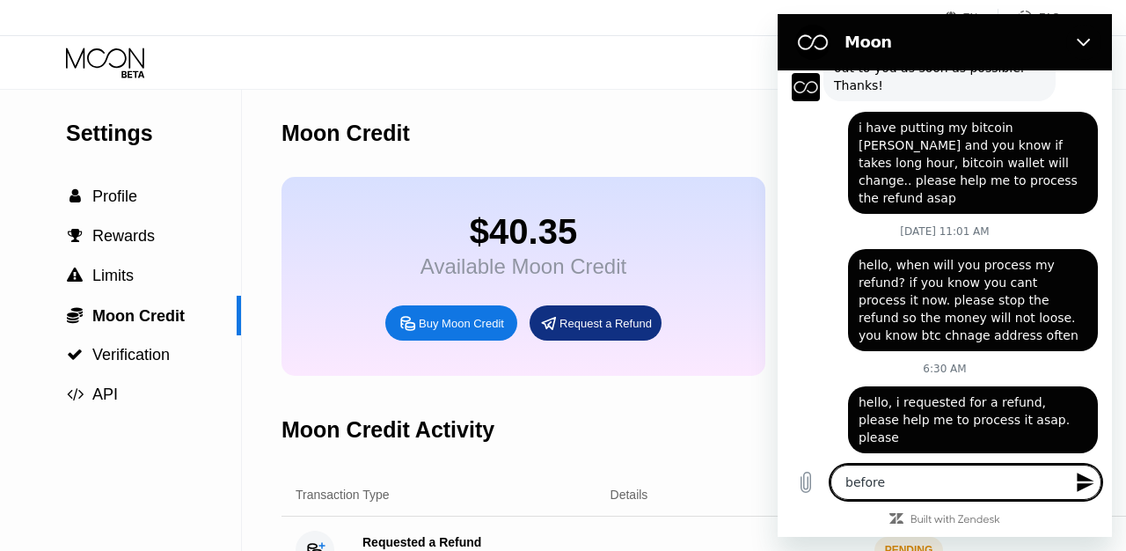
type textarea "before"
type textarea "x"
type textarea "before t"
type textarea "x"
type textarea "before th"
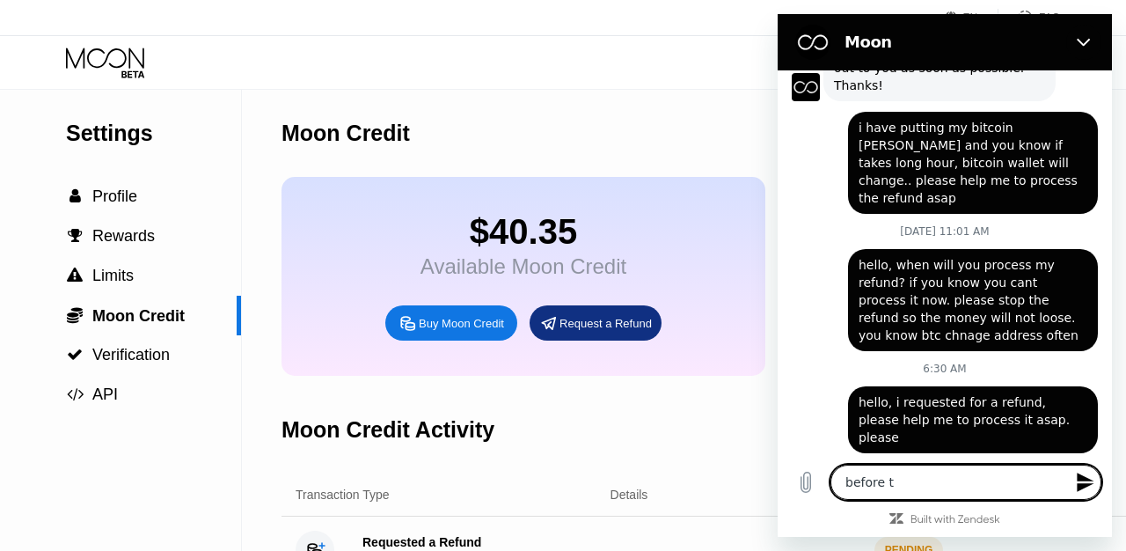
type textarea "x"
type textarea "before the"
type textarea "x"
type textarea "before the"
type textarea "x"
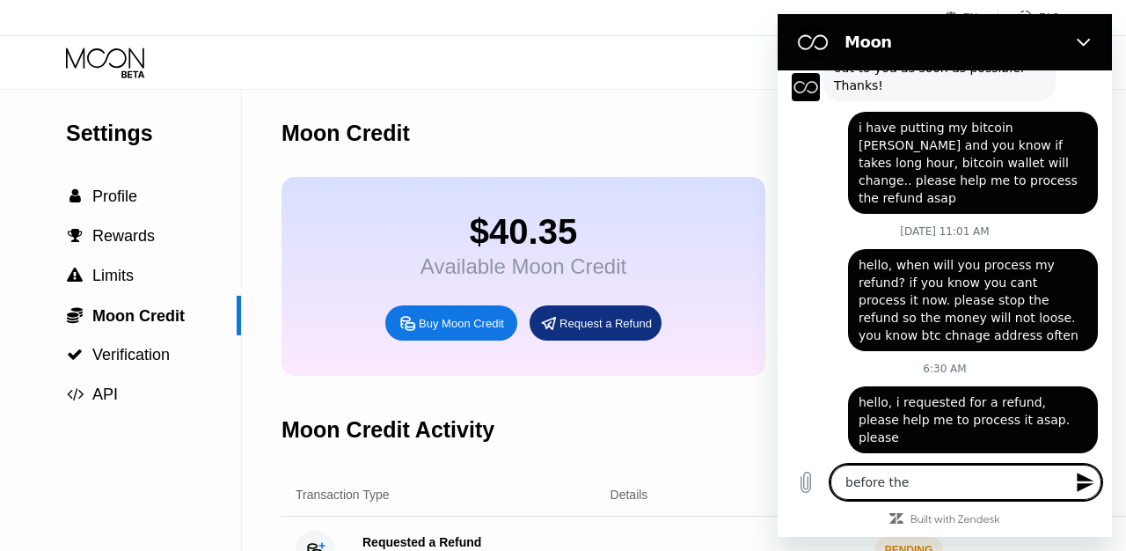
type textarea "before the b"
type textarea "x"
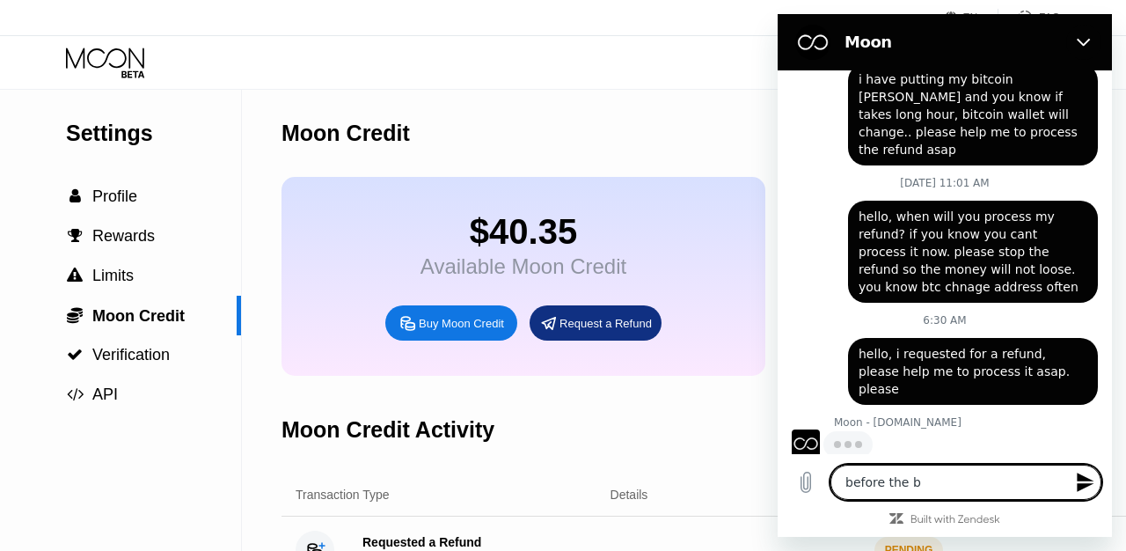
type textarea "before the bi"
type textarea "x"
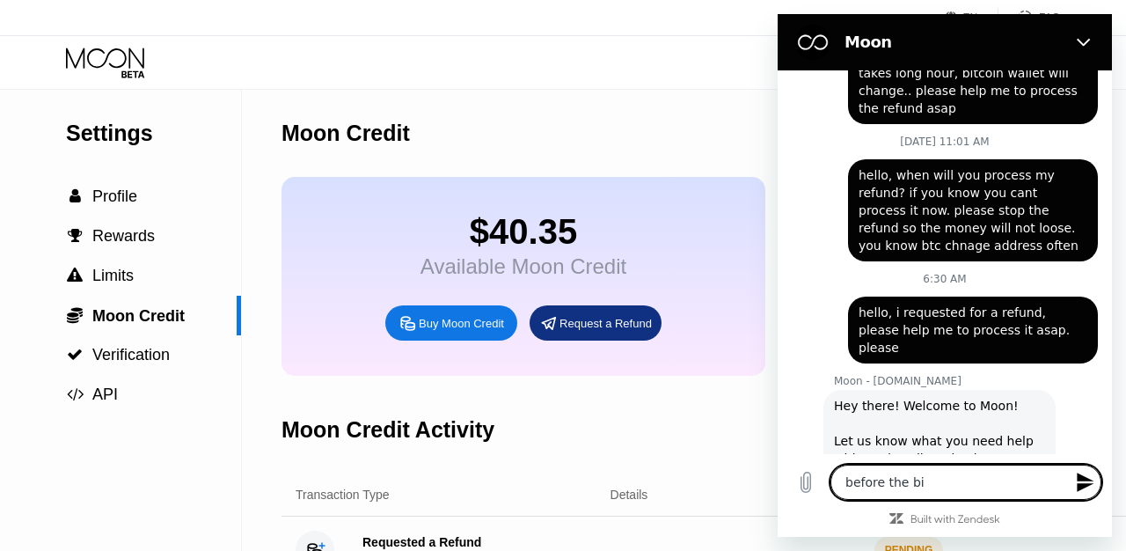
type textarea "before the bit"
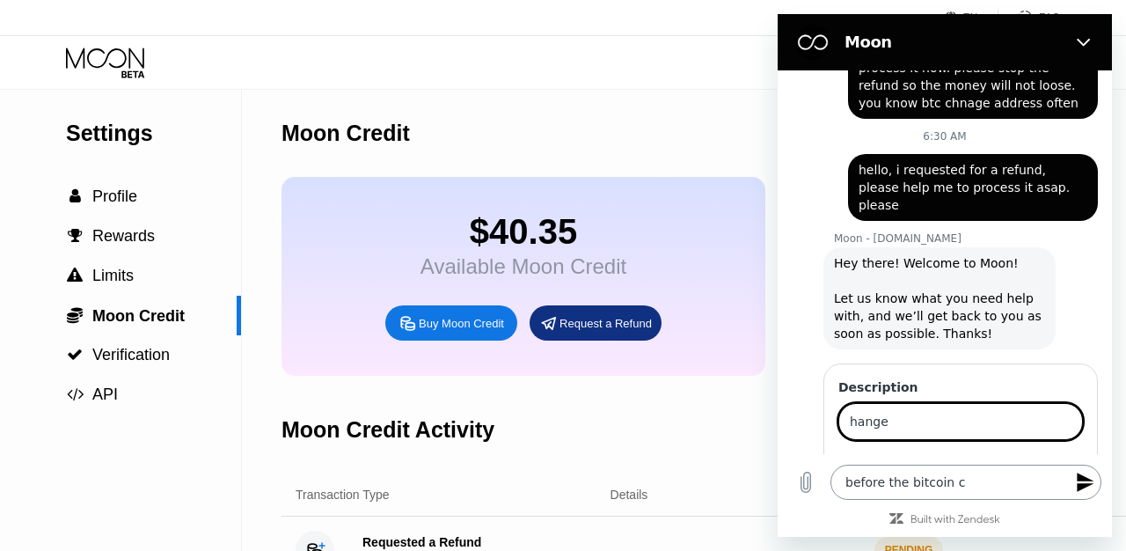
scroll to position [564, 0]
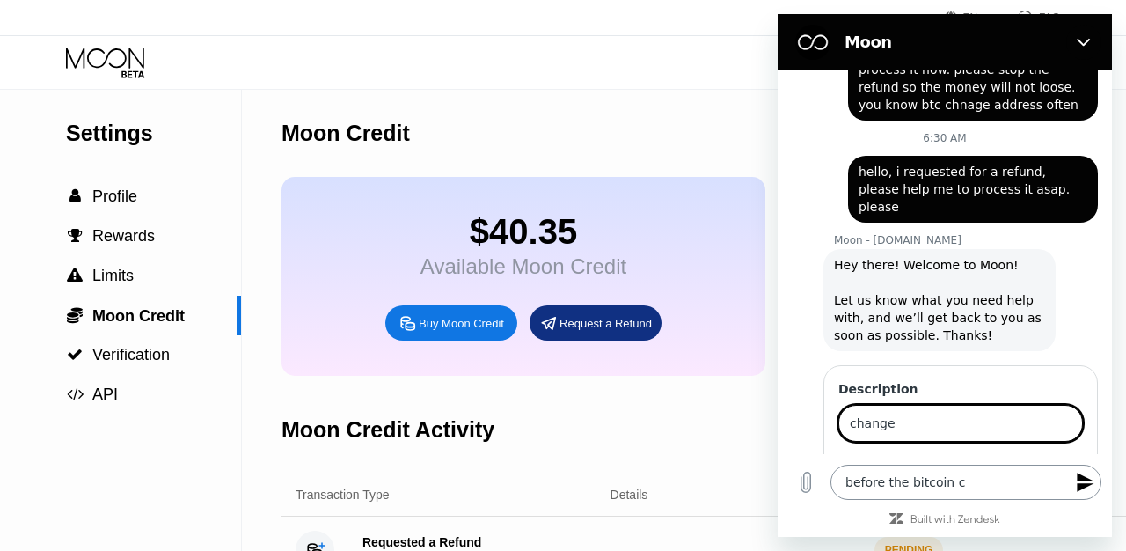
click at [1022, 456] on button "Send" at bounding box center [1052, 473] width 61 height 35
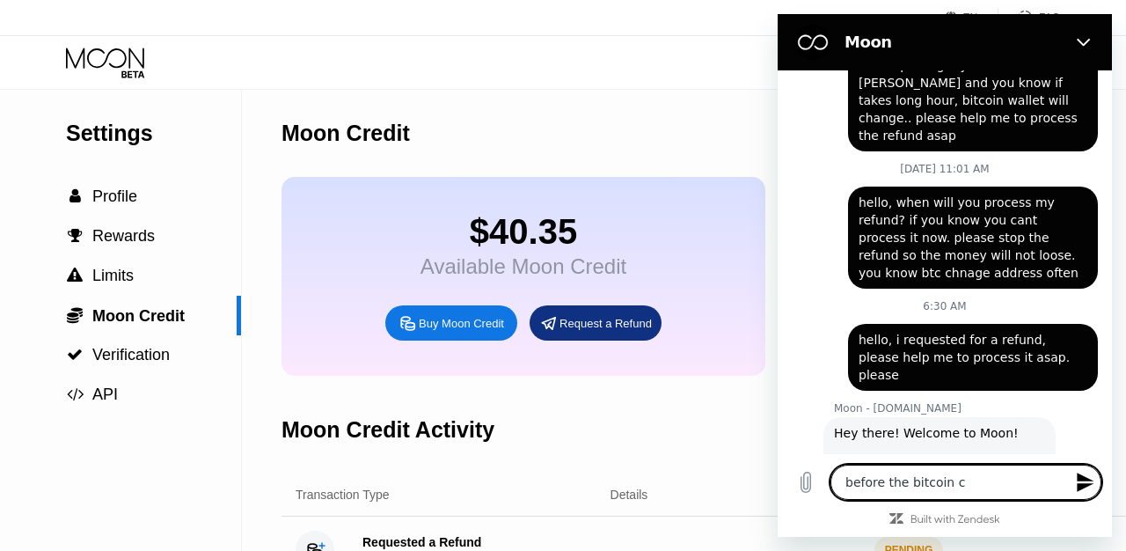
scroll to position [597, 0]
